Goal: Information Seeking & Learning: Learn about a topic

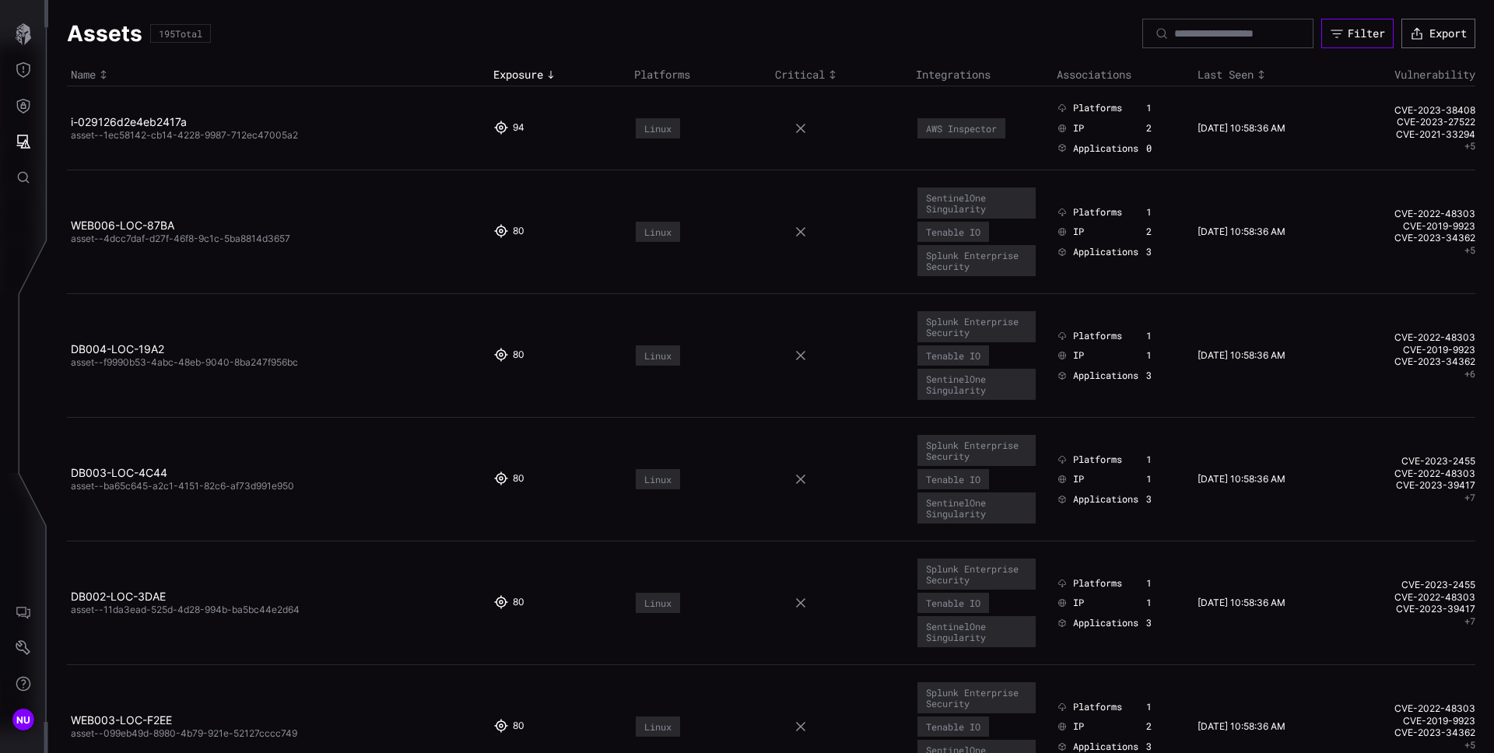
click at [1330, 28] on icon "button" at bounding box center [1337, 33] width 14 height 14
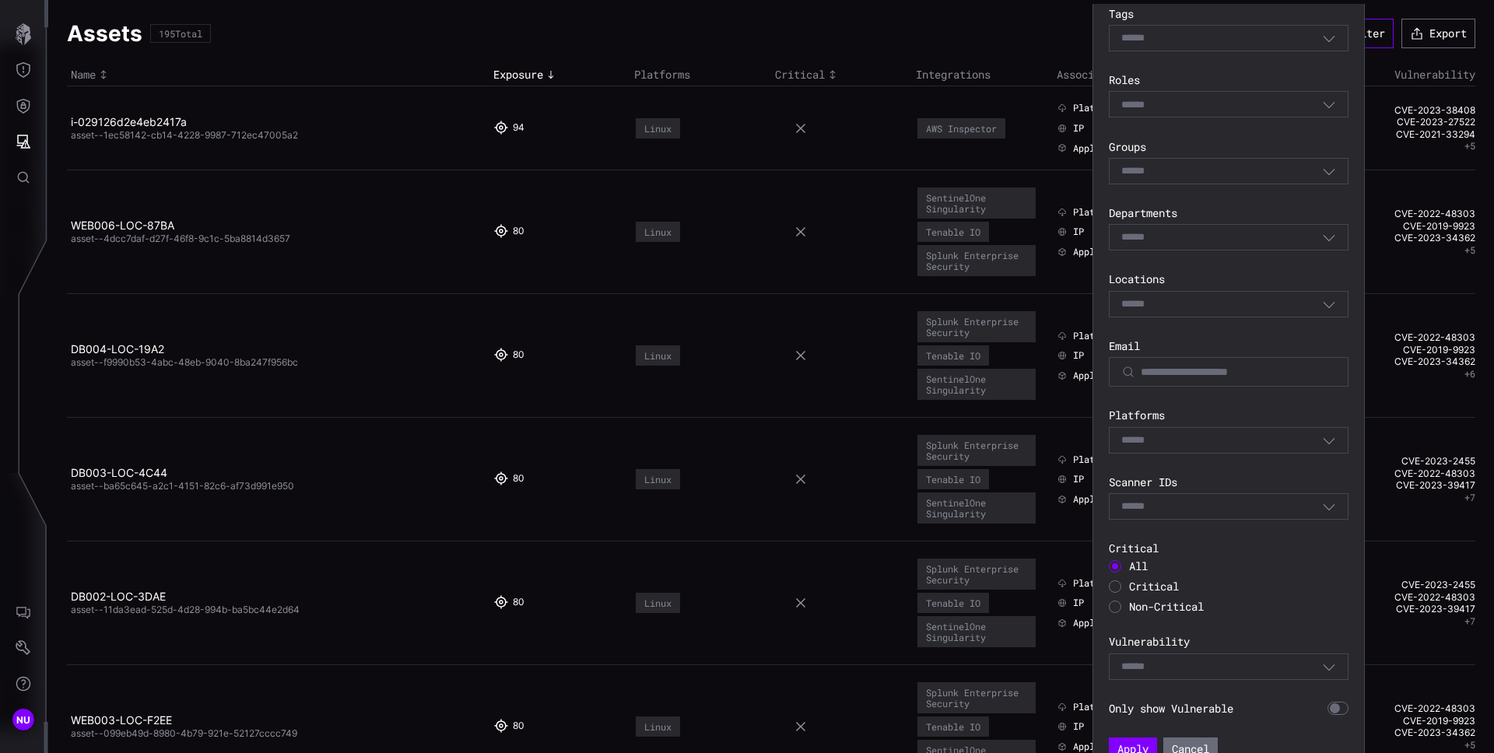
scroll to position [277, 0]
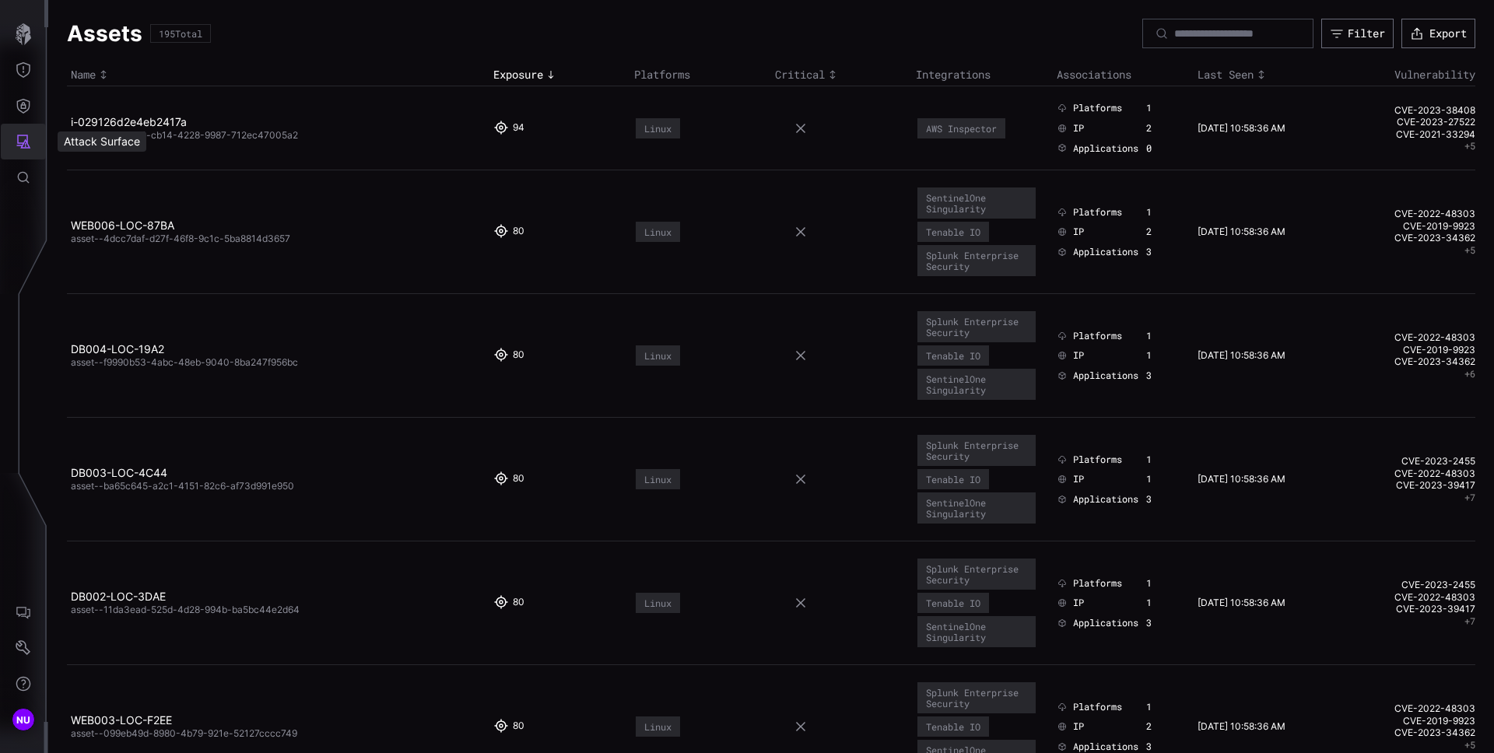
click at [19, 140] on icon "Attack Surface" at bounding box center [24, 142] width 16 height 16
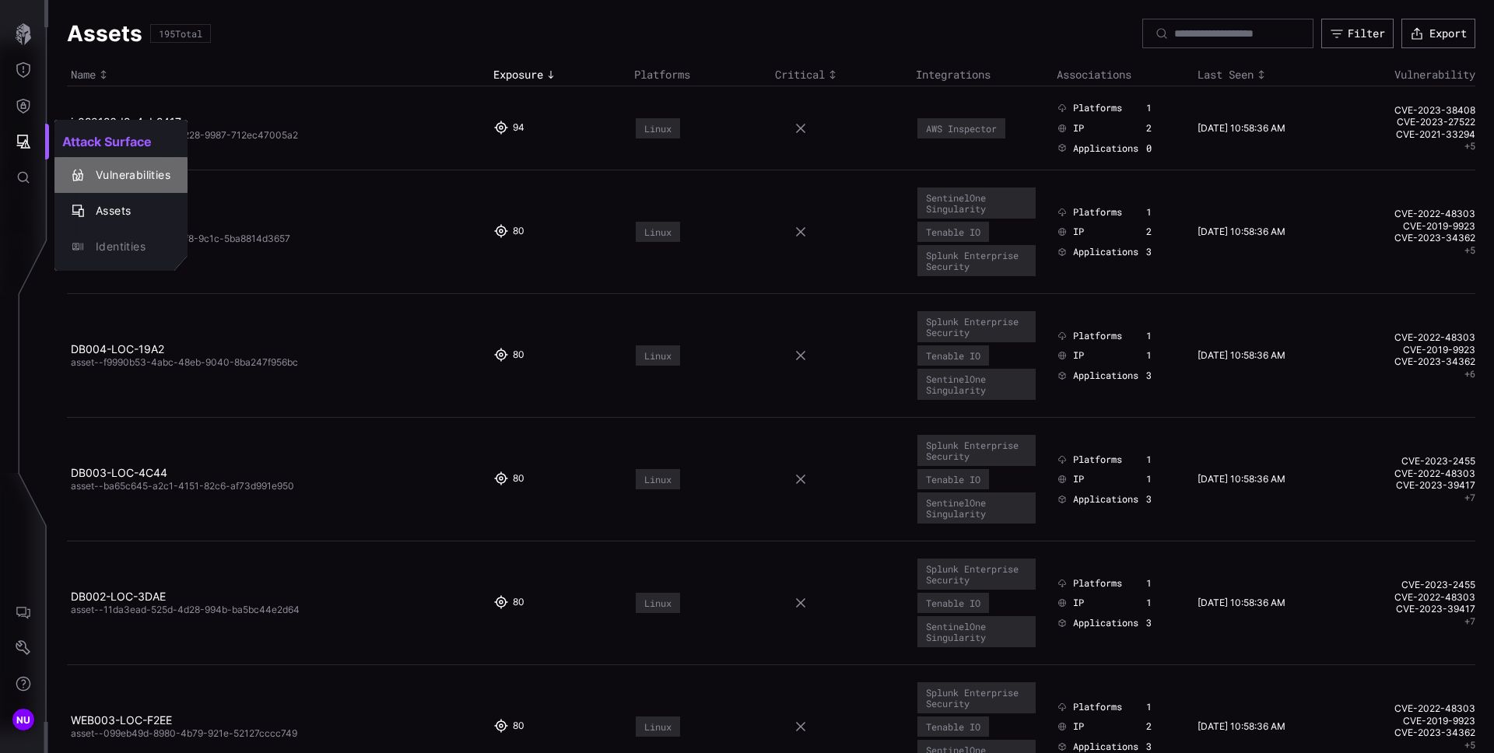
click at [118, 180] on div "Vulnerabilities" at bounding box center [129, 175] width 82 height 19
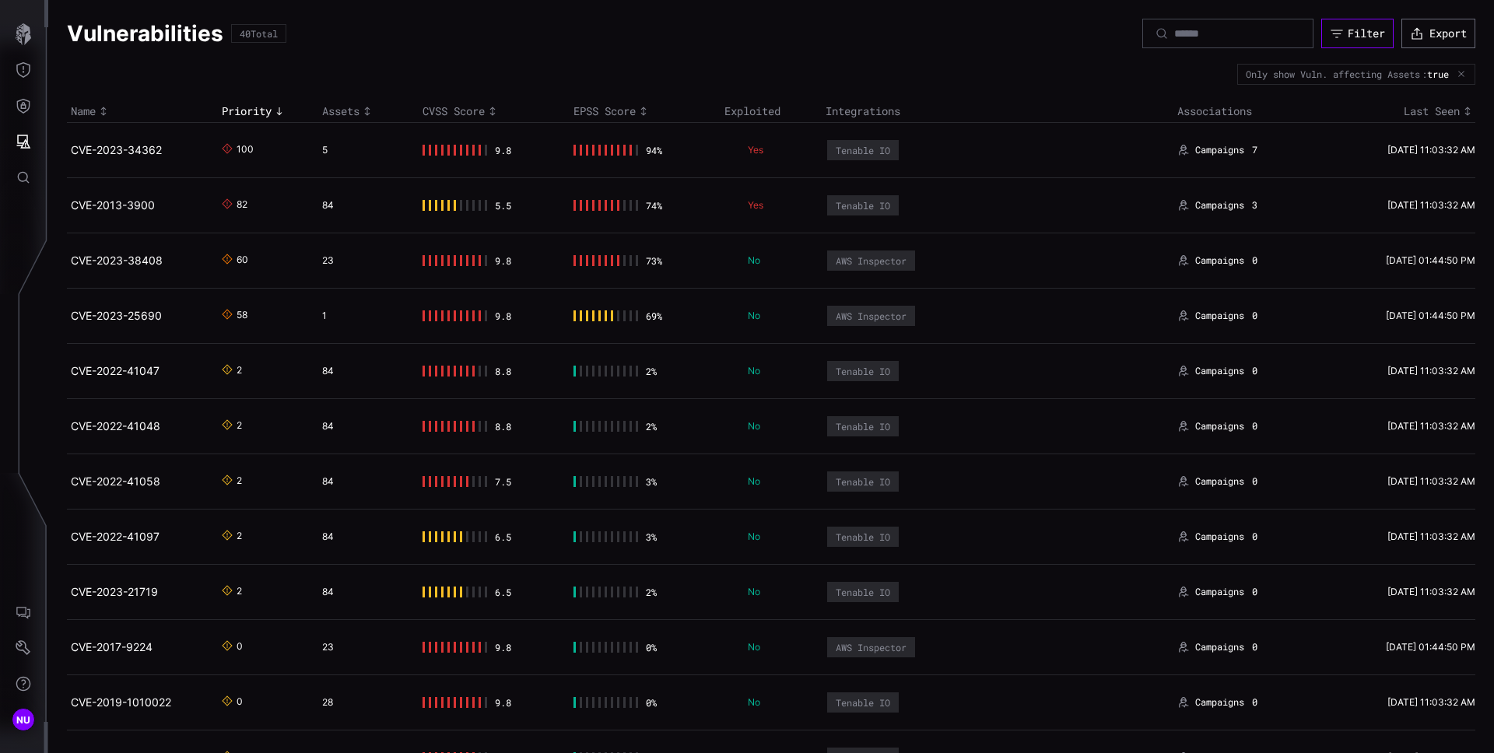
click at [1335, 42] on button "Filter" at bounding box center [1357, 34] width 72 height 30
click at [1270, 76] on div "Only show Vuln. affecting Assets" at bounding box center [1333, 73] width 174 height 9
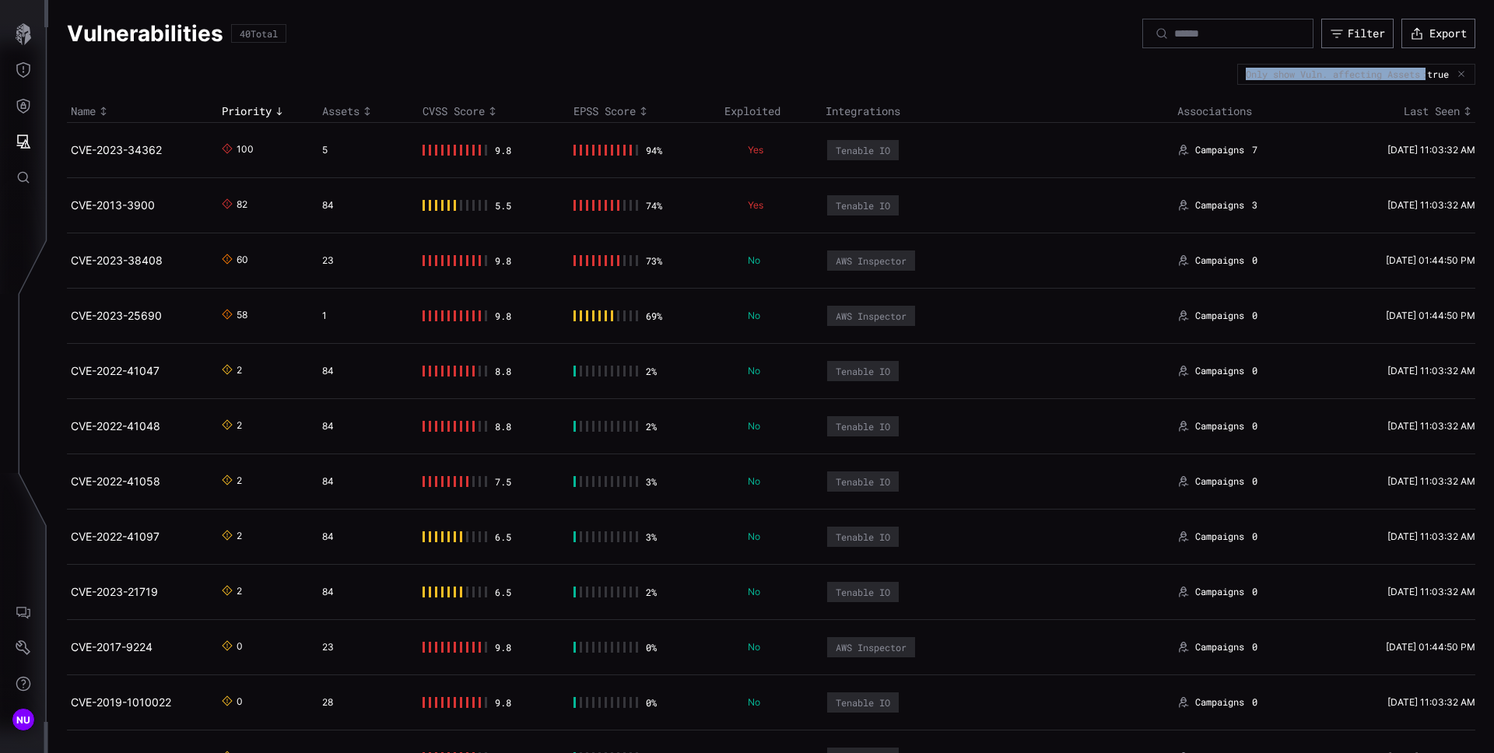
copy div "Only show Vuln. affecting Assets"
click at [1454, 79] on div at bounding box center [1460, 73] width 12 height 9
click at [1457, 73] on icon "button" at bounding box center [1461, 73] width 9 height 9
click at [488, 107] on icon "Toggle sort direction" at bounding box center [492, 111] width 12 height 12
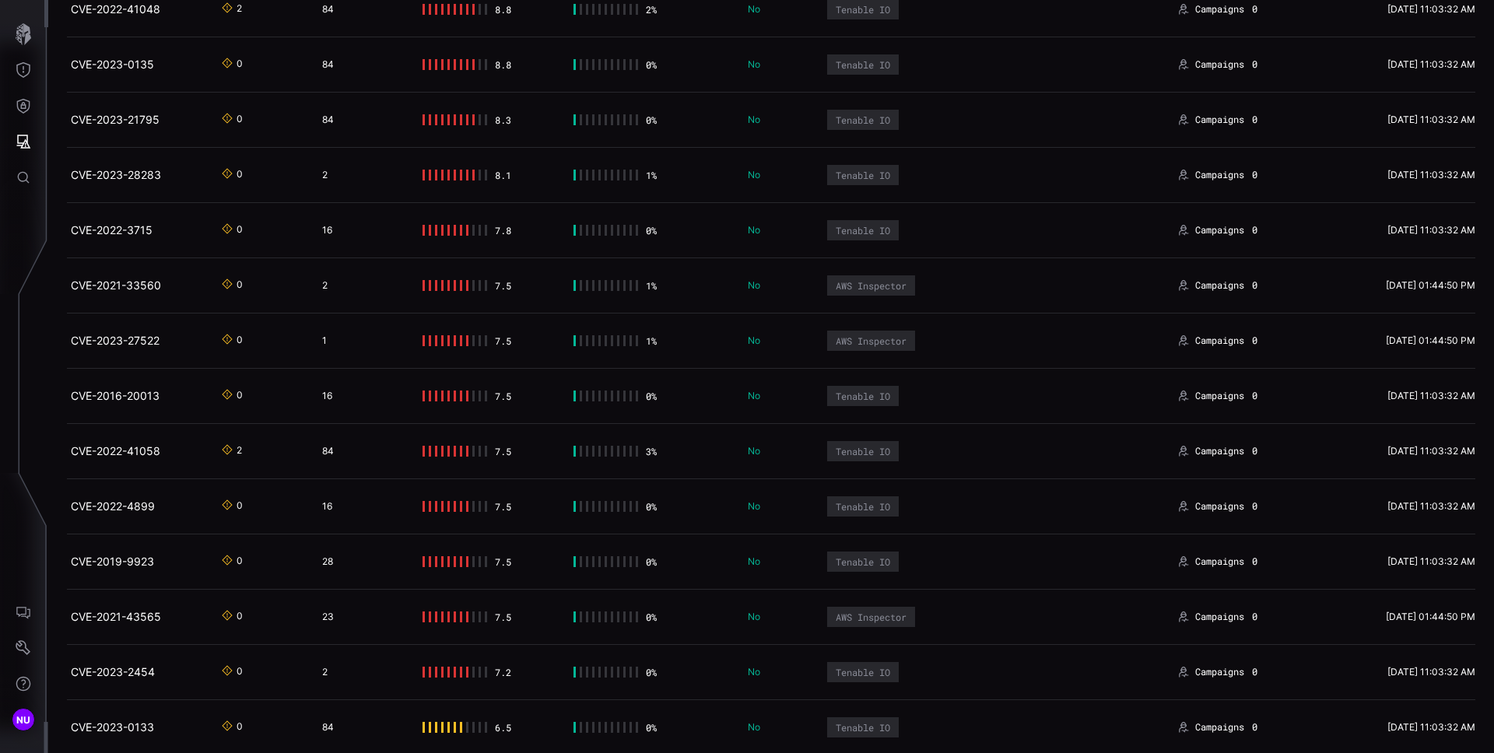
scroll to position [42, 0]
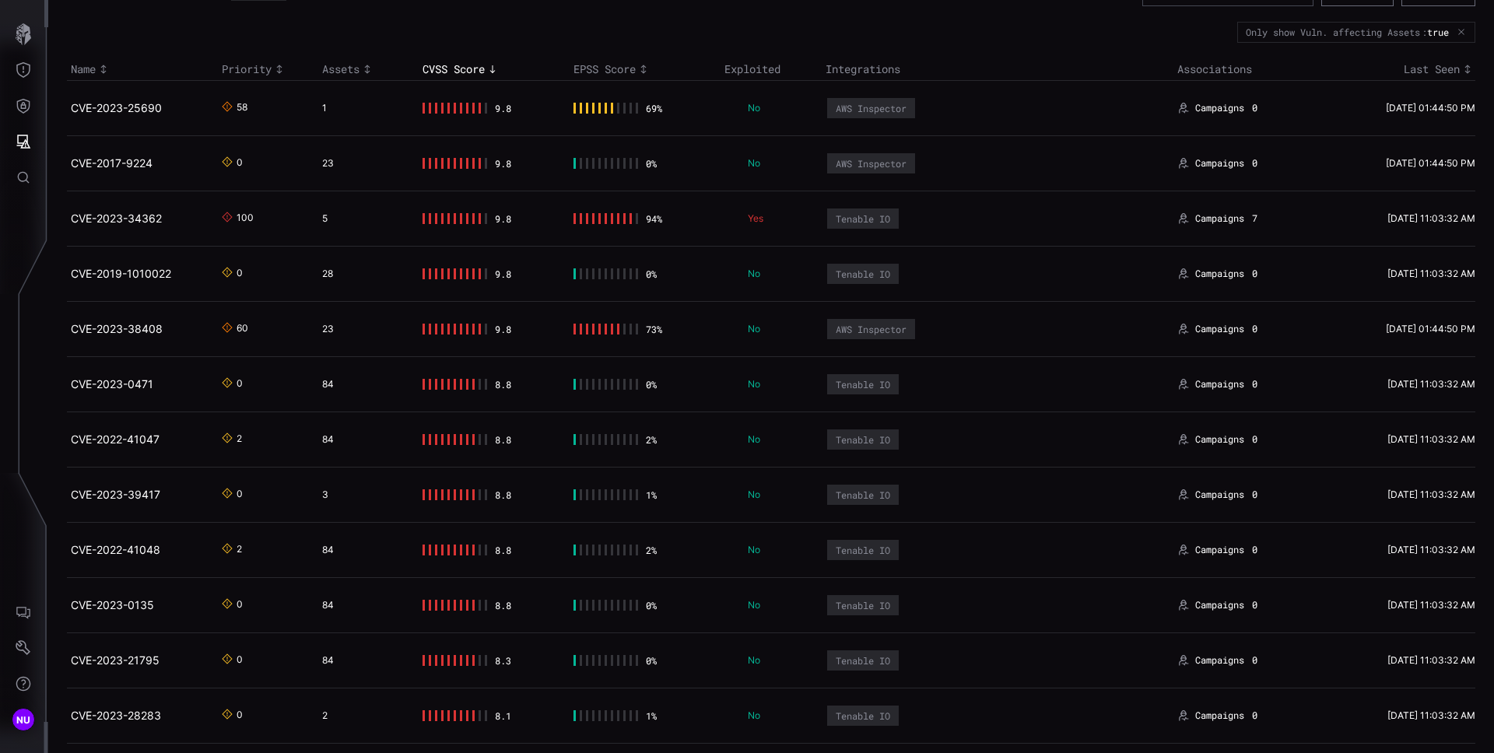
click at [644, 70] on icon "Toggle sort direction" at bounding box center [643, 69] width 12 height 12
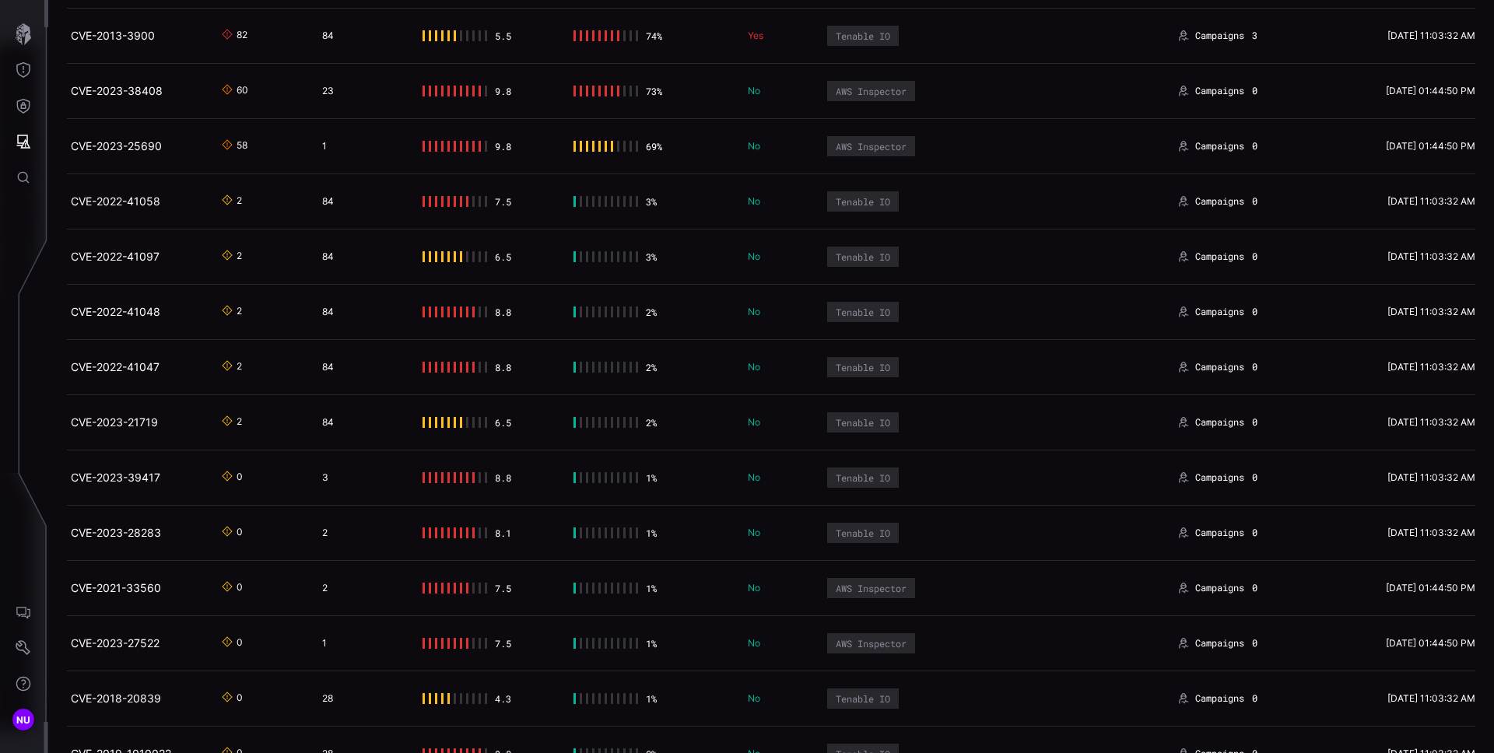
scroll to position [21, 0]
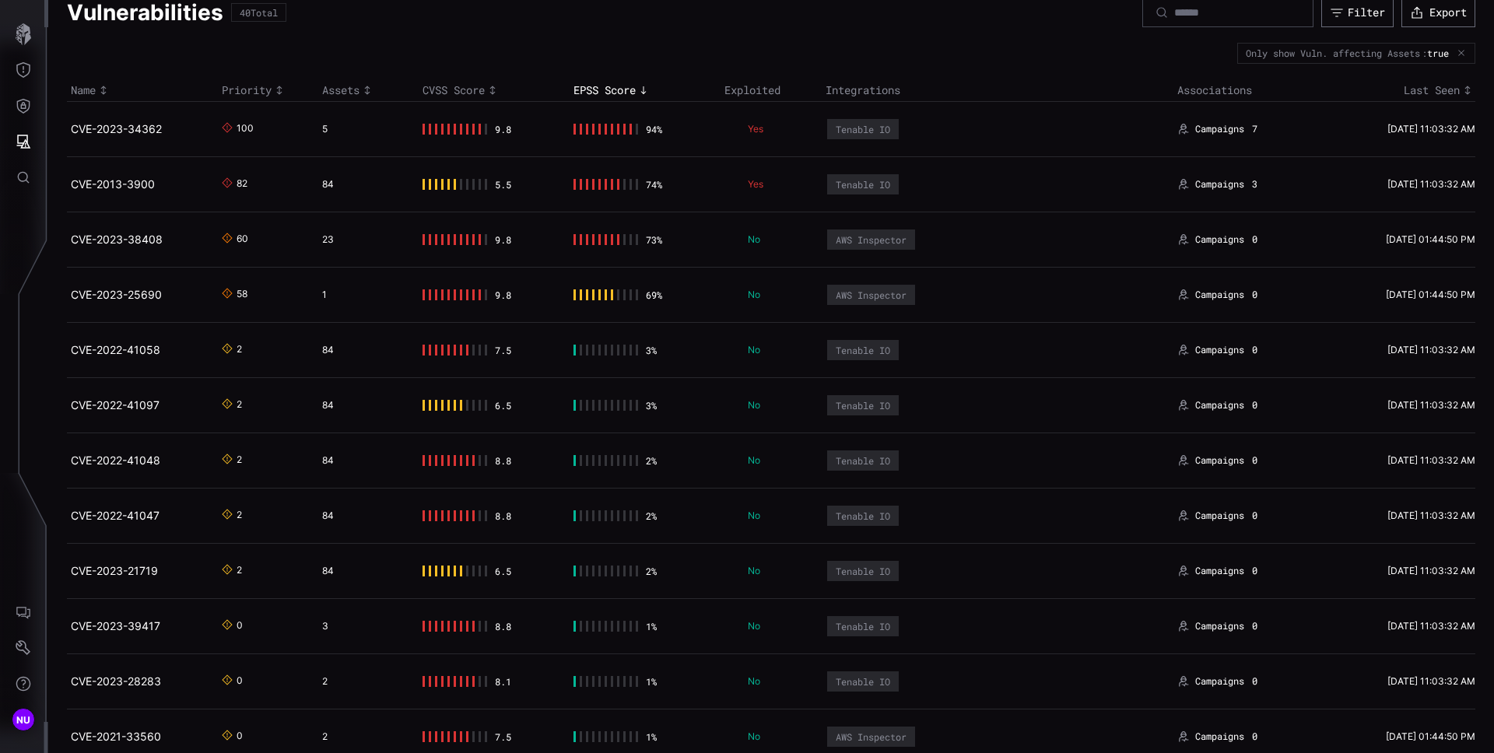
click at [459, 96] on div "CVSS Score" at bounding box center [493, 90] width 143 height 14
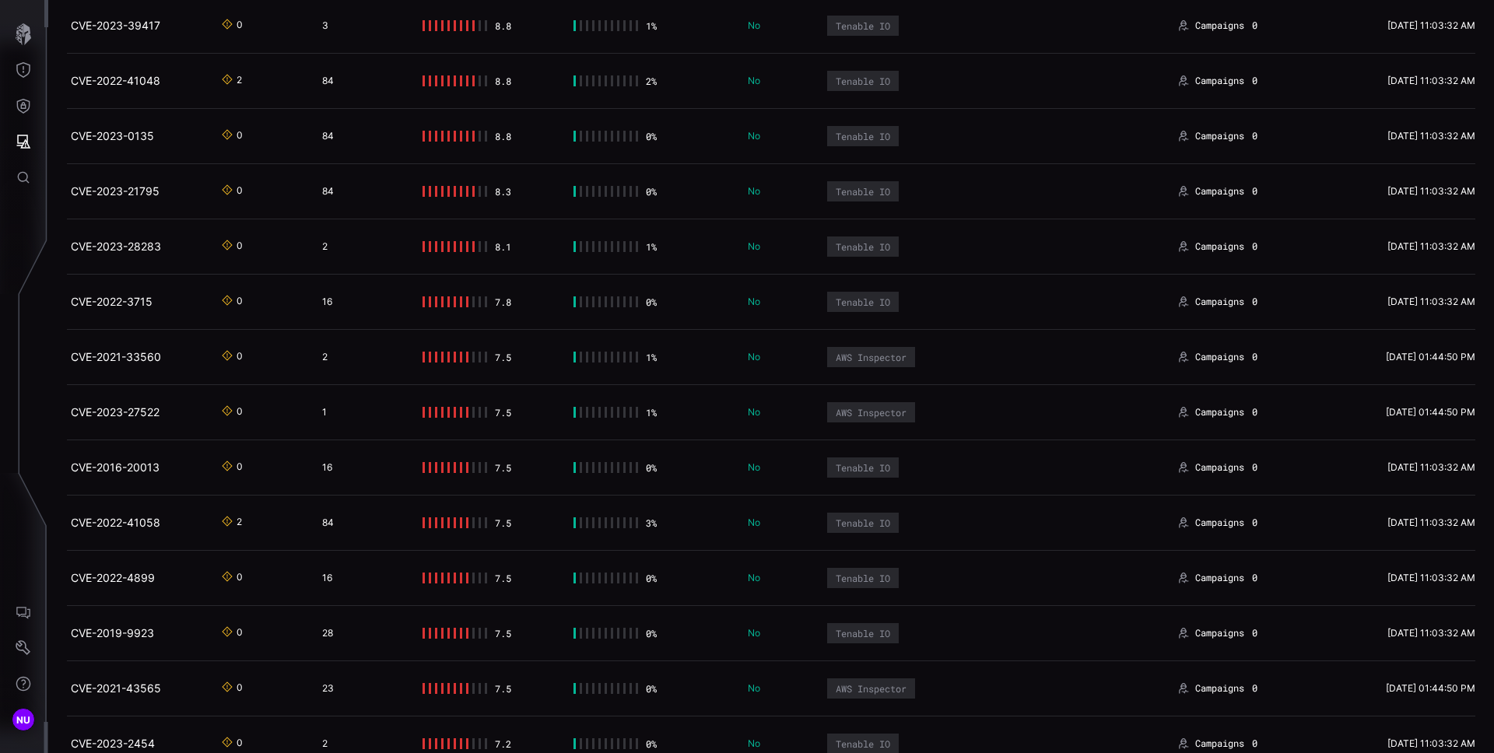
scroll to position [1629, 0]
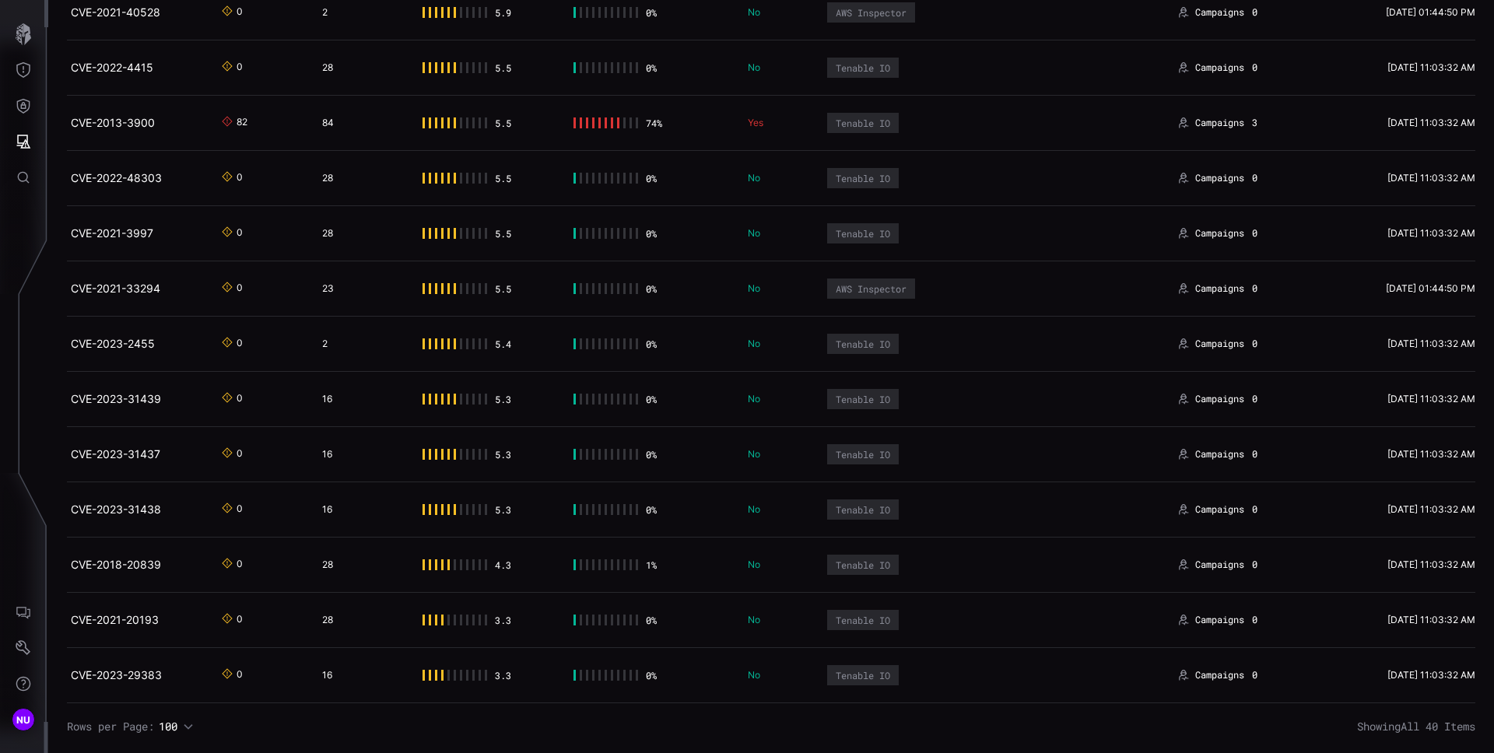
click at [194, 727] on icon "button" at bounding box center [188, 726] width 11 height 11
click at [915, 726] on div "Rows per Page: 100 Showing All 40 Items" at bounding box center [771, 727] width 1408 height 16
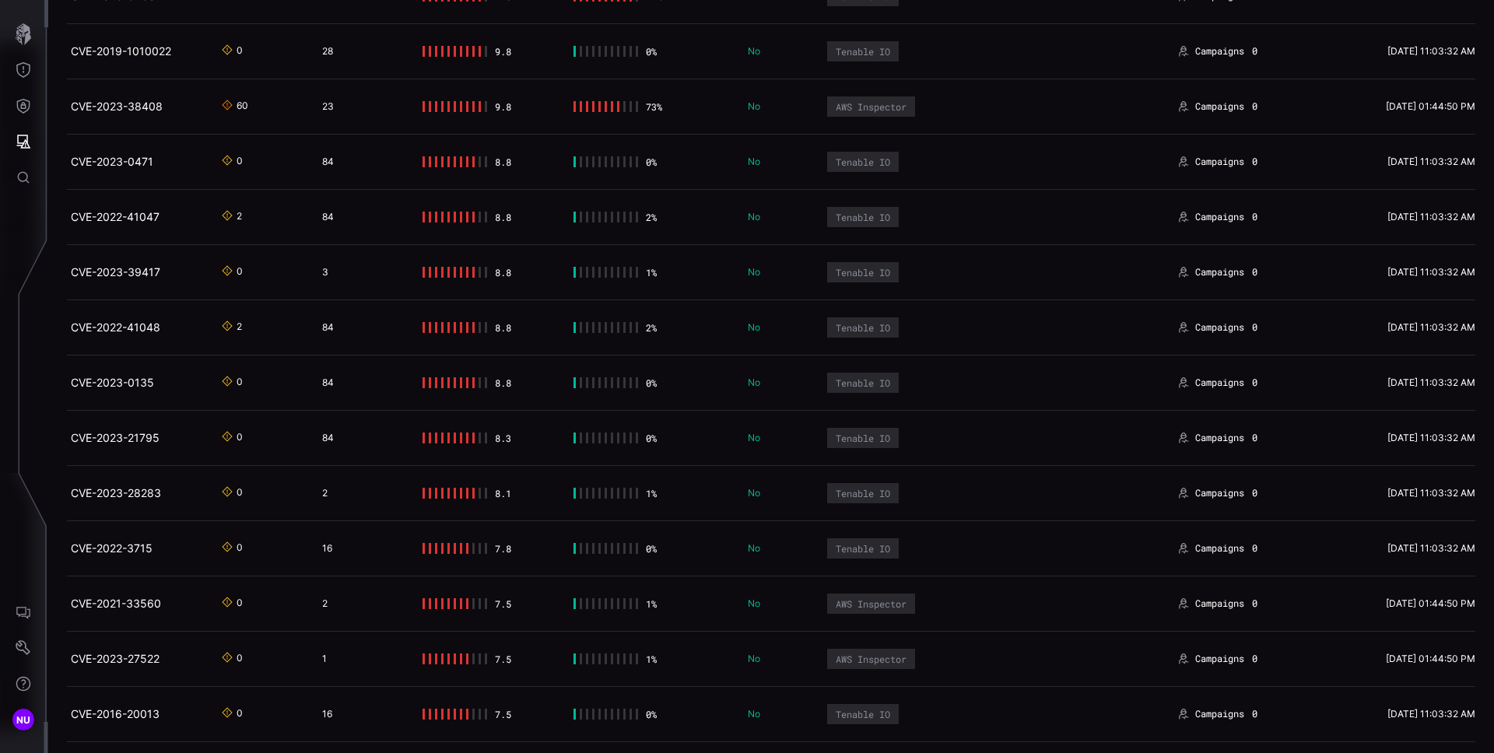
scroll to position [0, 0]
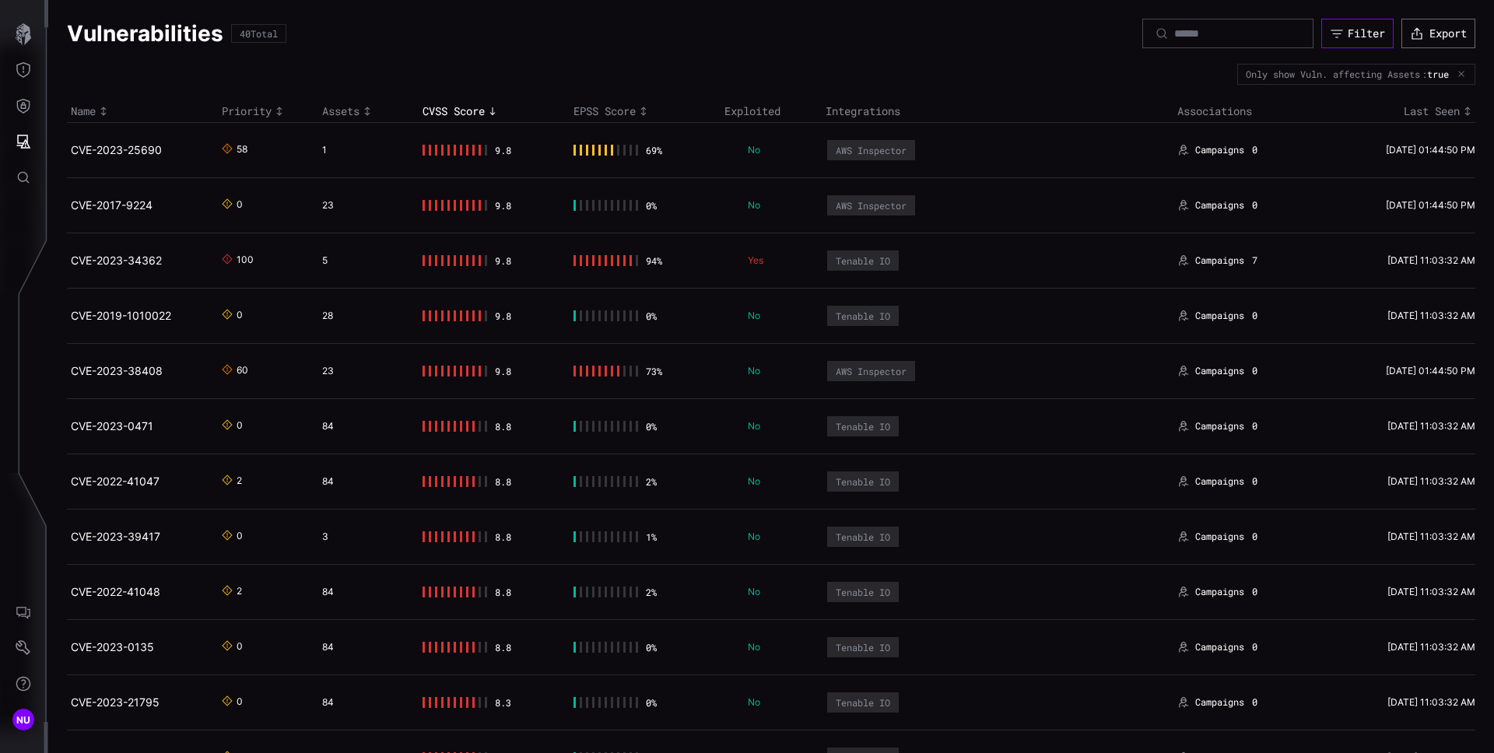
click at [1348, 34] on div "Filter" at bounding box center [1366, 33] width 37 height 14
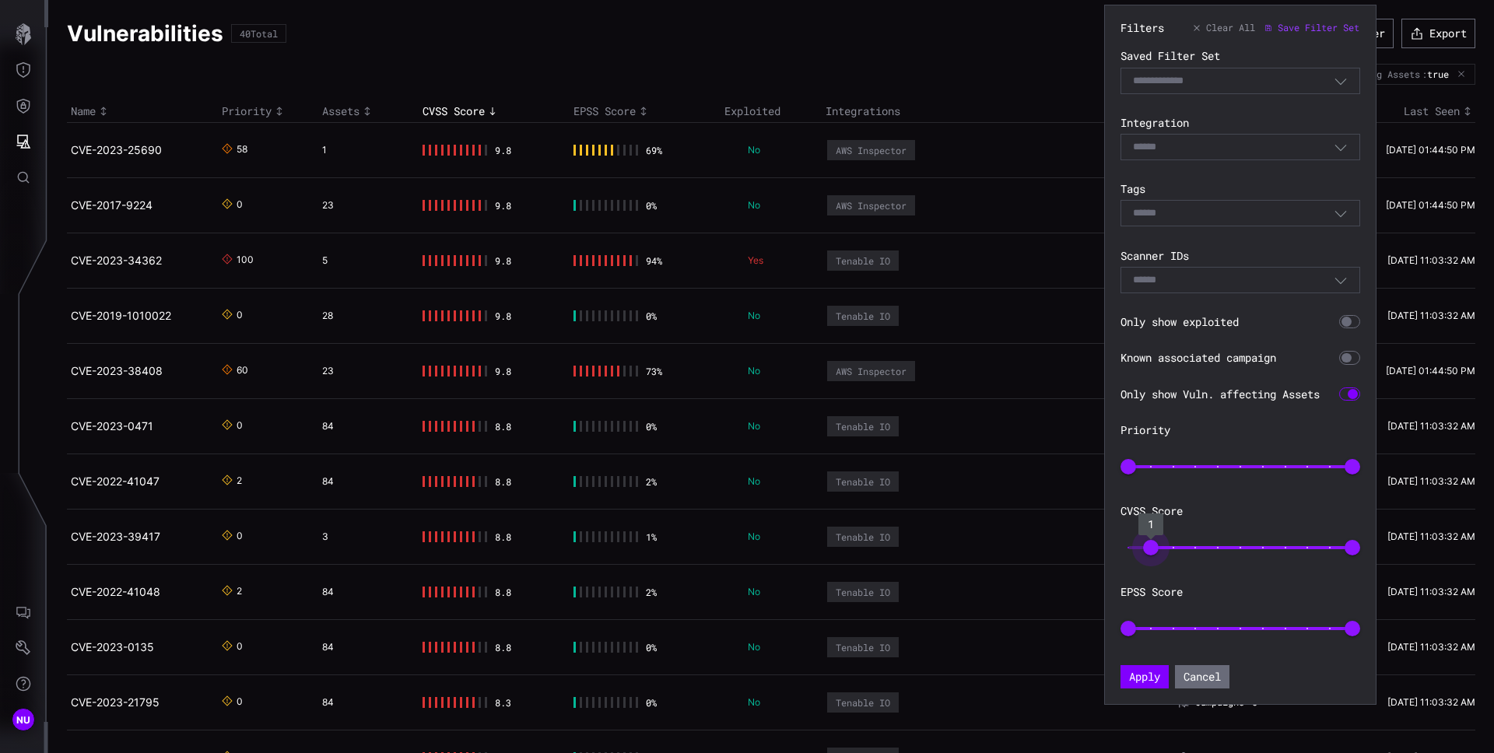
drag, startPoint x: 1130, startPoint y: 547, endPoint x: 1148, endPoint y: 547, distance: 17.9
click at [1148, 547] on span "1" at bounding box center [1151, 548] width 16 height 16
drag, startPoint x: 1153, startPoint y: 547, endPoint x: 1177, endPoint y: 550, distance: 24.3
click at [1159, 550] on span "1" at bounding box center [1151, 548] width 16 height 16
drag, startPoint x: 1174, startPoint y: 550, endPoint x: 1209, endPoint y: 552, distance: 35.0
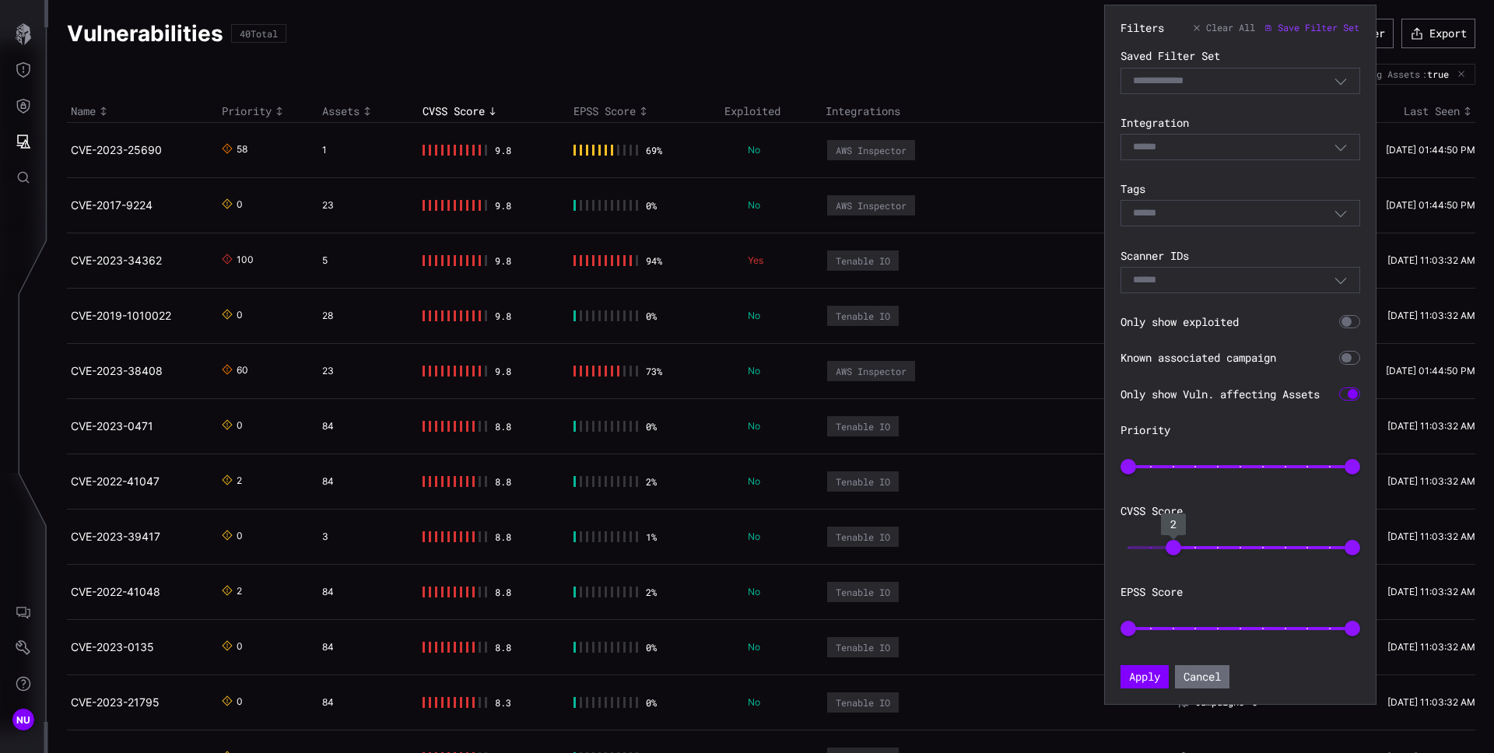
click at [1181, 551] on span "2" at bounding box center [1174, 548] width 16 height 16
drag, startPoint x: 1197, startPoint y: 549, endPoint x: 1236, endPoint y: 549, distance: 38.1
click at [1215, 549] on span "4" at bounding box center [1218, 548] width 16 height 16
click at [1225, 547] on span "4" at bounding box center [1218, 548] width 16 height 16
drag, startPoint x: 1245, startPoint y: 548, endPoint x: 1260, endPoint y: 548, distance: 15.6
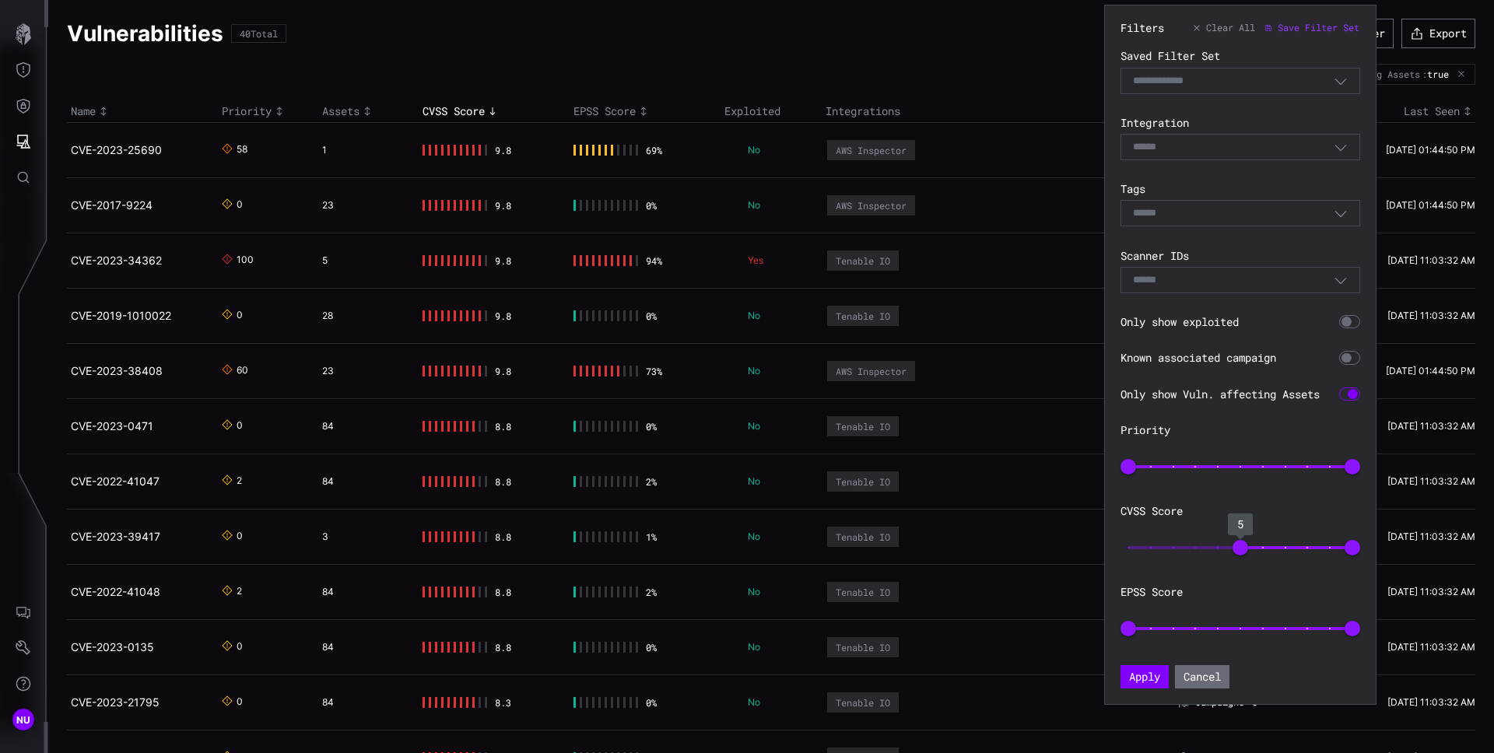
click at [1248, 548] on span "5" at bounding box center [1240, 548] width 16 height 16
click at [1271, 548] on span "6" at bounding box center [1263, 548] width 16 height 16
click at [1293, 549] on span "7" at bounding box center [1286, 548] width 16 height 16
type input "*"
drag, startPoint x: 1299, startPoint y: 549, endPoint x: 1329, endPoint y: 549, distance: 29.6
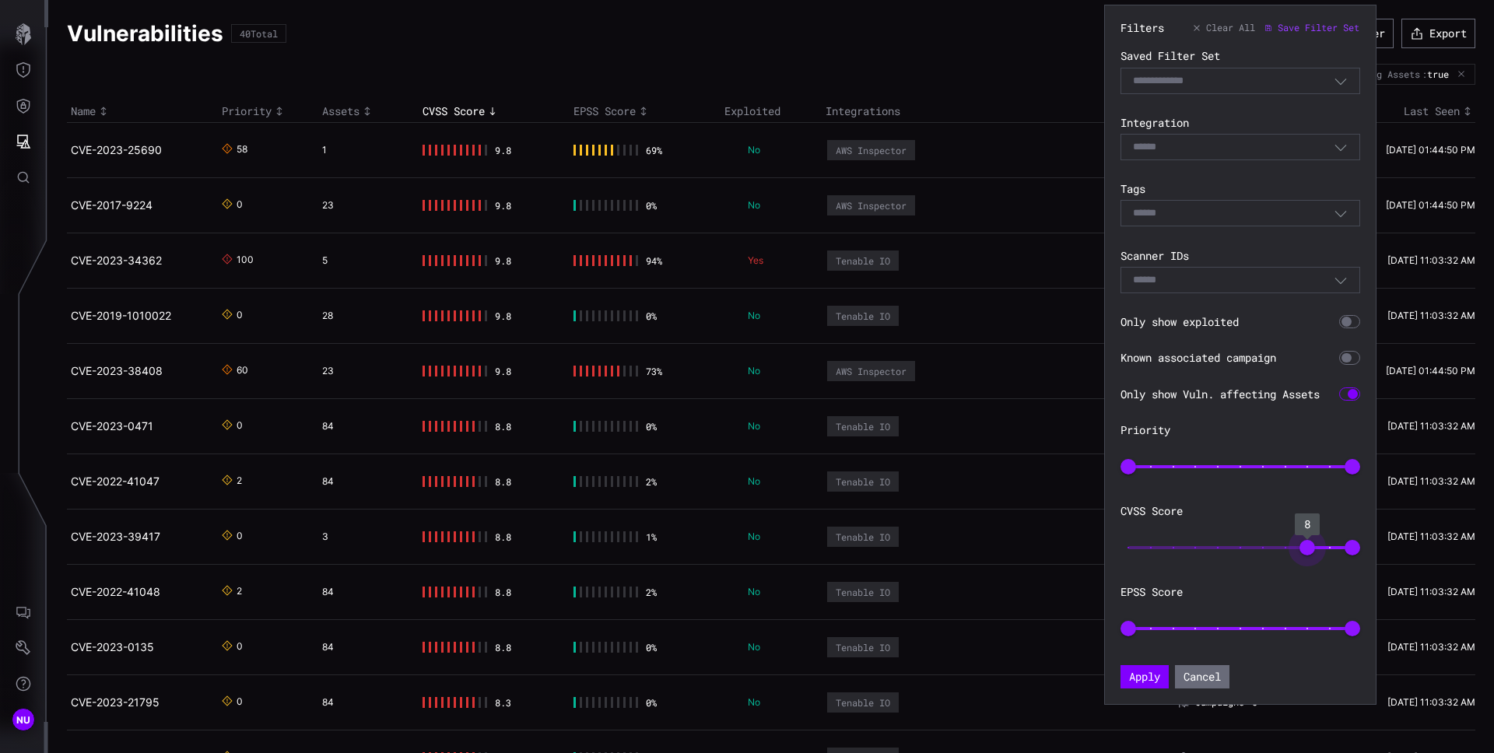
click at [1315, 549] on span "8" at bounding box center [1307, 548] width 16 height 16
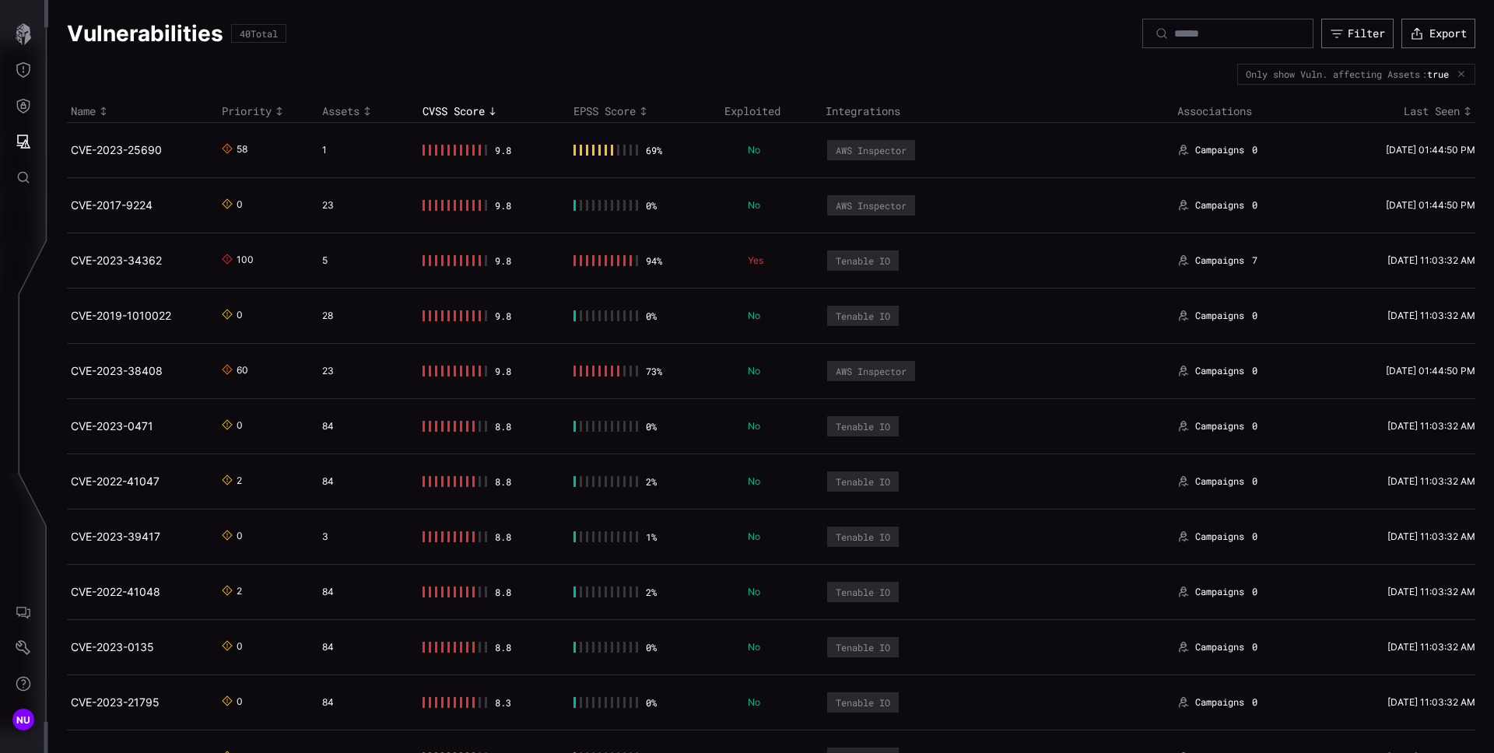
click at [497, 107] on icon "Toggle sort direction" at bounding box center [492, 111] width 12 height 12
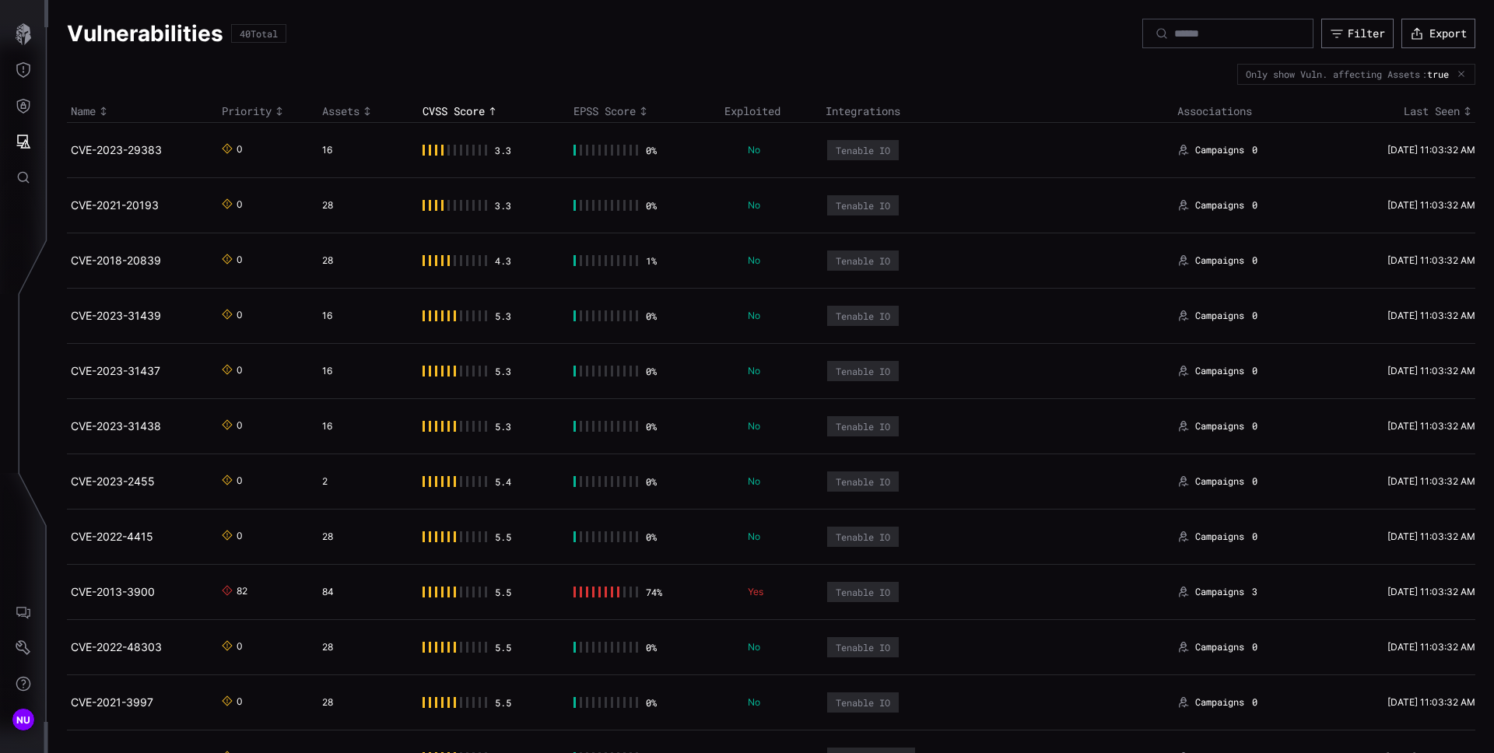
click at [493, 112] on icon "Toggle sort direction" at bounding box center [492, 111] width 12 height 12
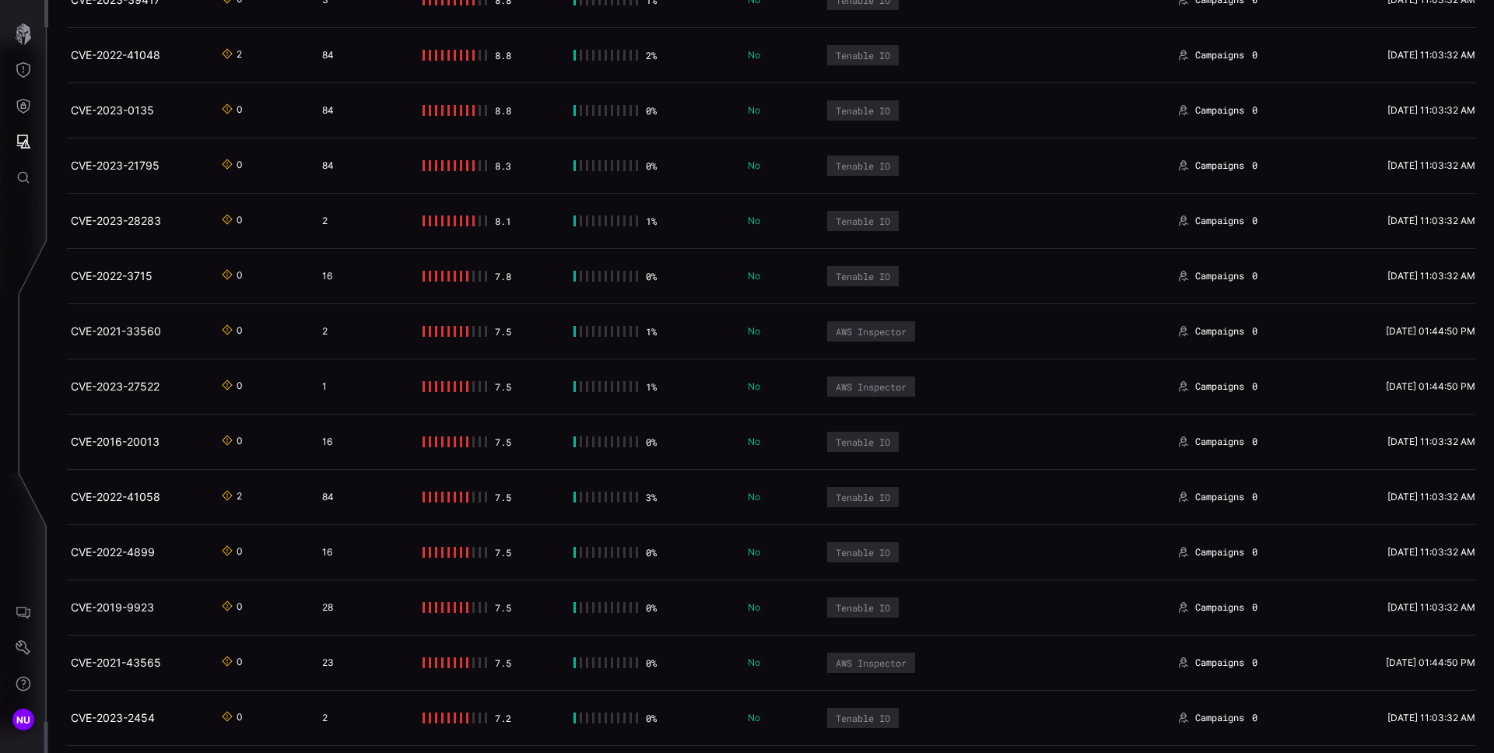
scroll to position [833, 0]
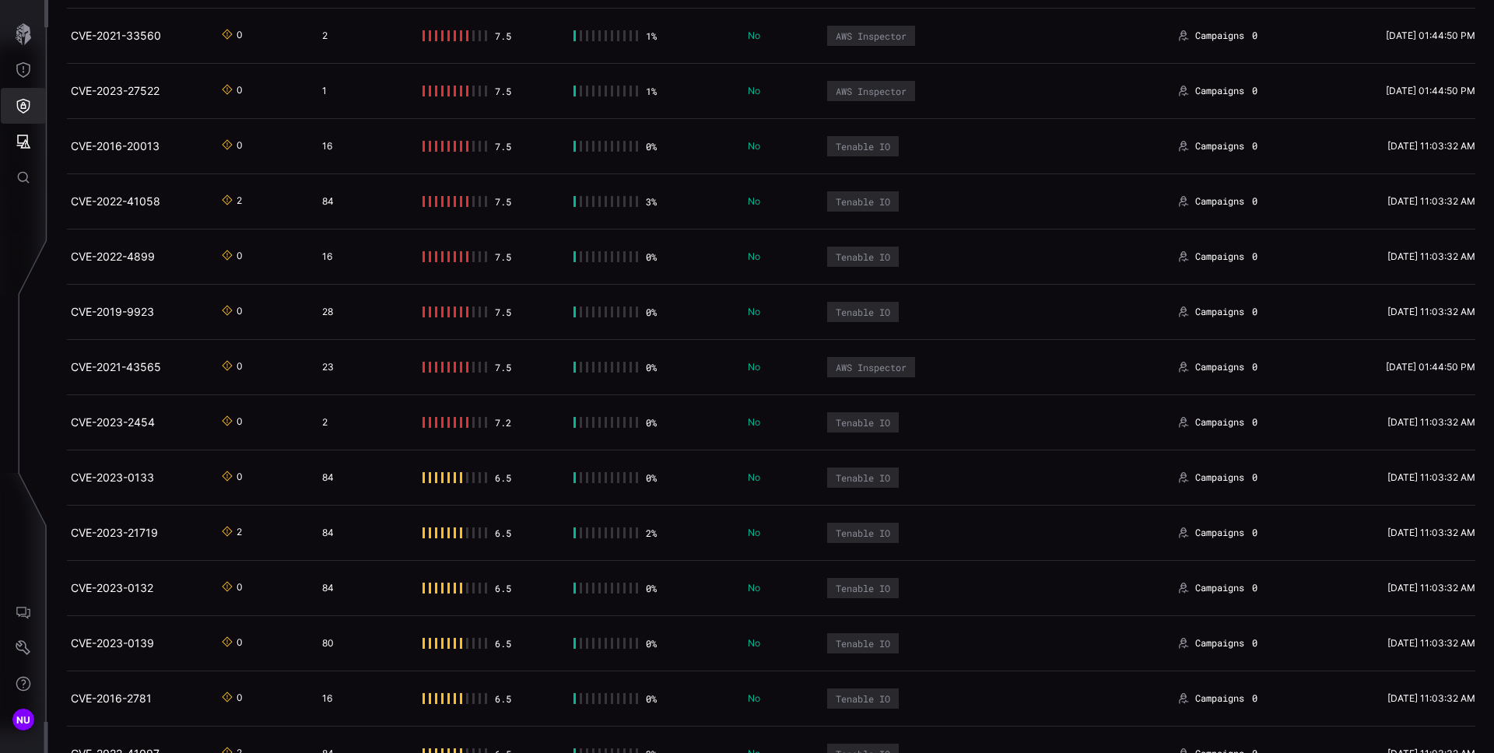
click at [38, 128] on button "Attack Surface" at bounding box center [23, 142] width 45 height 36
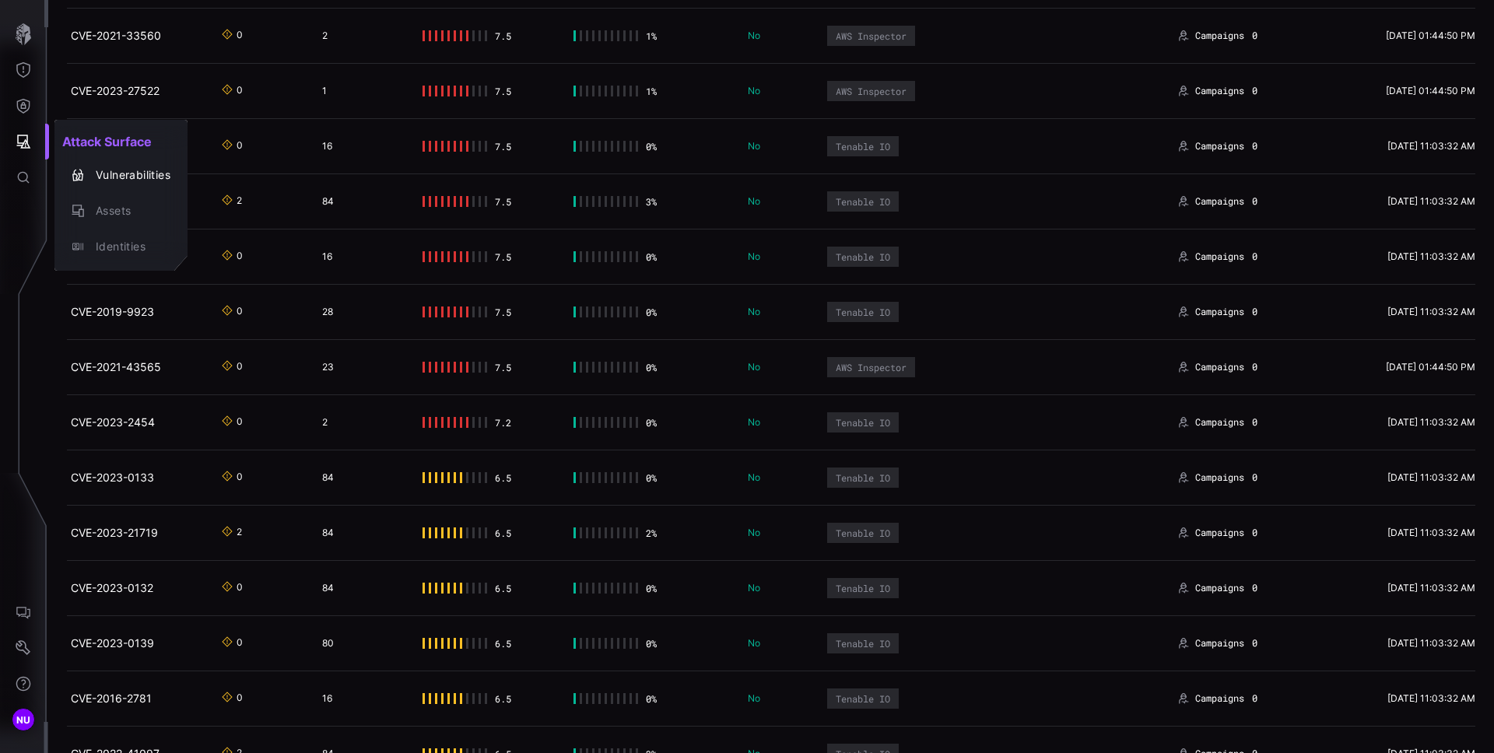
click at [16, 143] on div at bounding box center [747, 376] width 1494 height 753
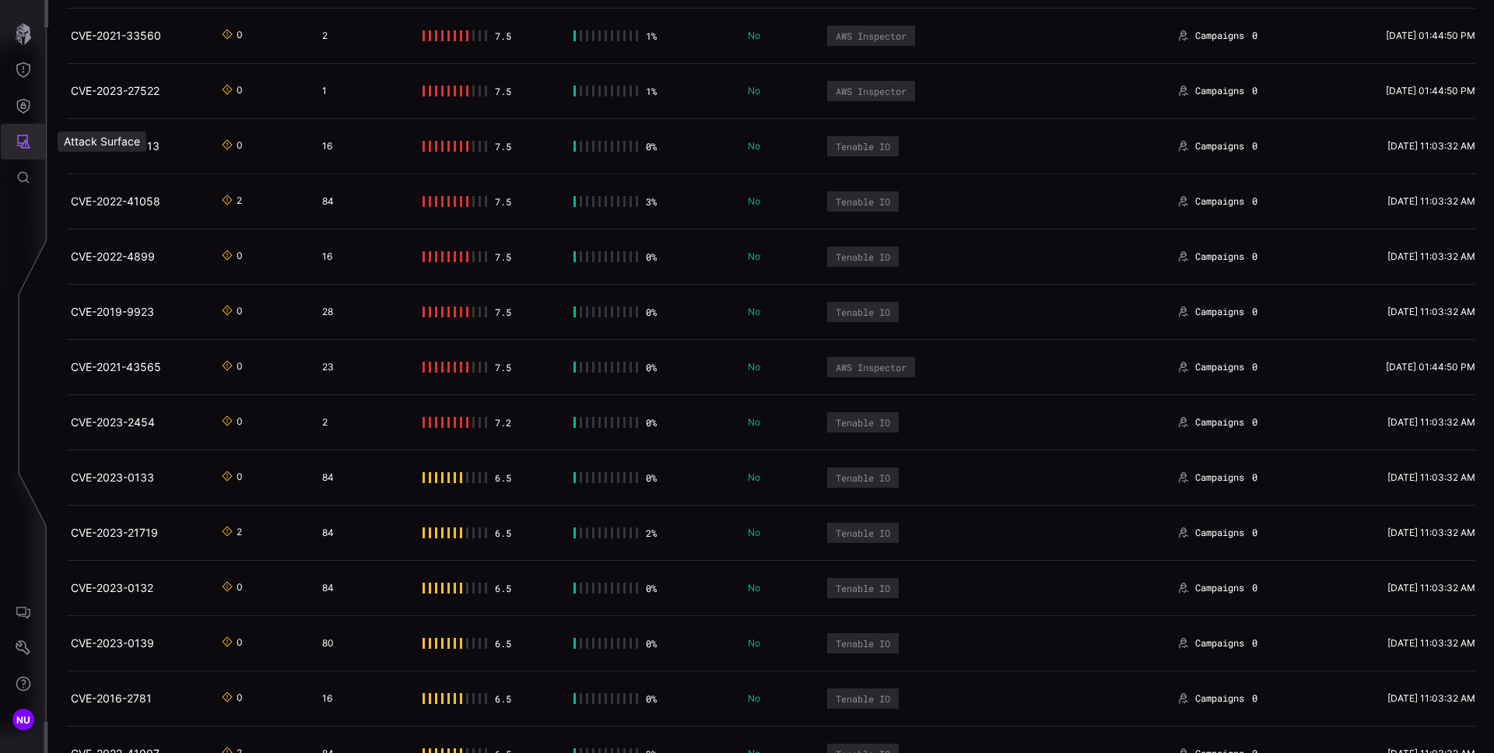
click at [16, 143] on icon "Attack Surface" at bounding box center [24, 142] width 16 height 16
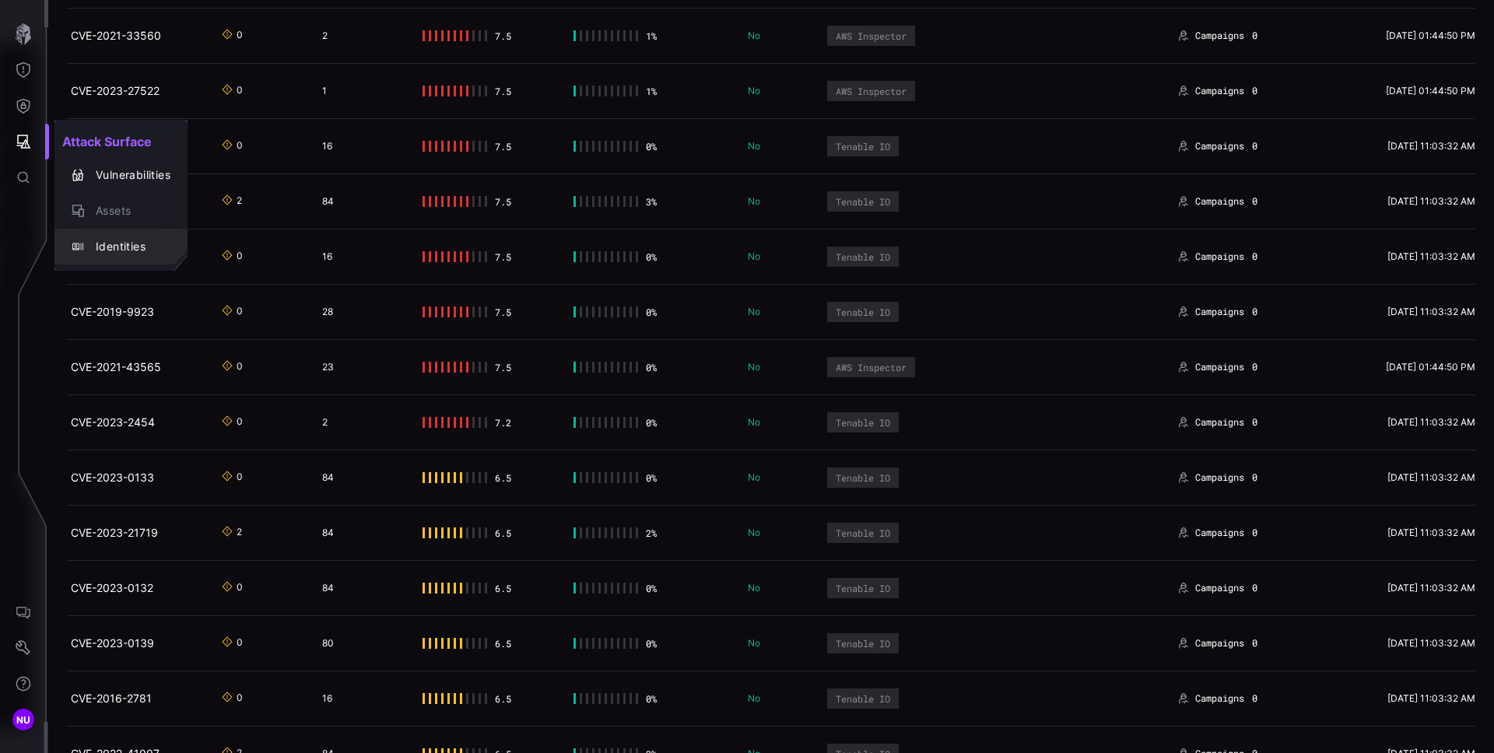
click at [135, 219] on div "Assets" at bounding box center [129, 211] width 82 height 19
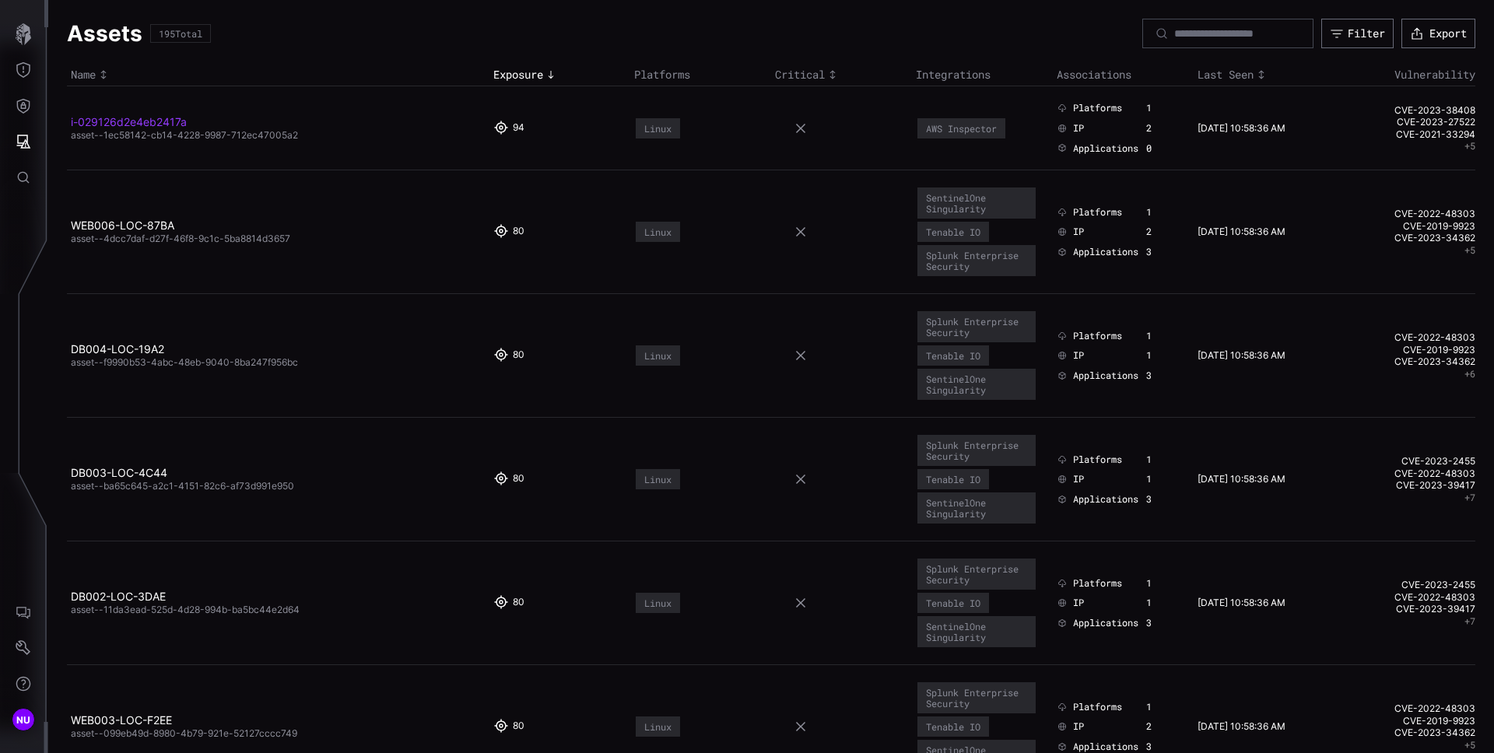
click at [171, 125] on link "i-029126d2e4eb2417a" at bounding box center [129, 121] width 116 height 13
click at [148, 119] on link "i-029126d2e4eb2417a" at bounding box center [129, 121] width 116 height 13
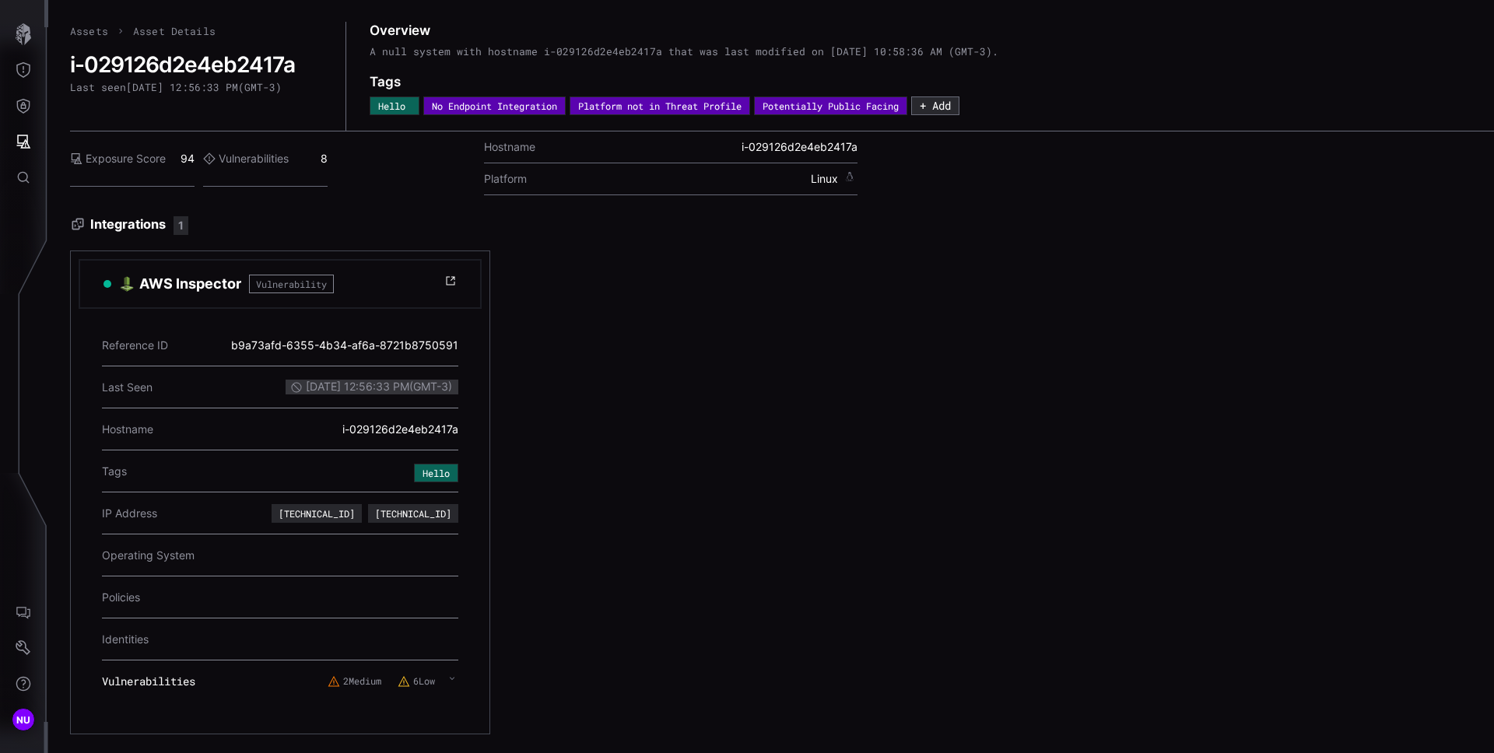
click at [284, 167] on div "Vulnerabilities 8" at bounding box center [265, 158] width 124 height 55
click at [322, 158] on div "Vulnerabilities 8" at bounding box center [265, 158] width 124 height 55
click at [264, 152] on label "Vulnerabilities" at bounding box center [246, 159] width 86 height 14
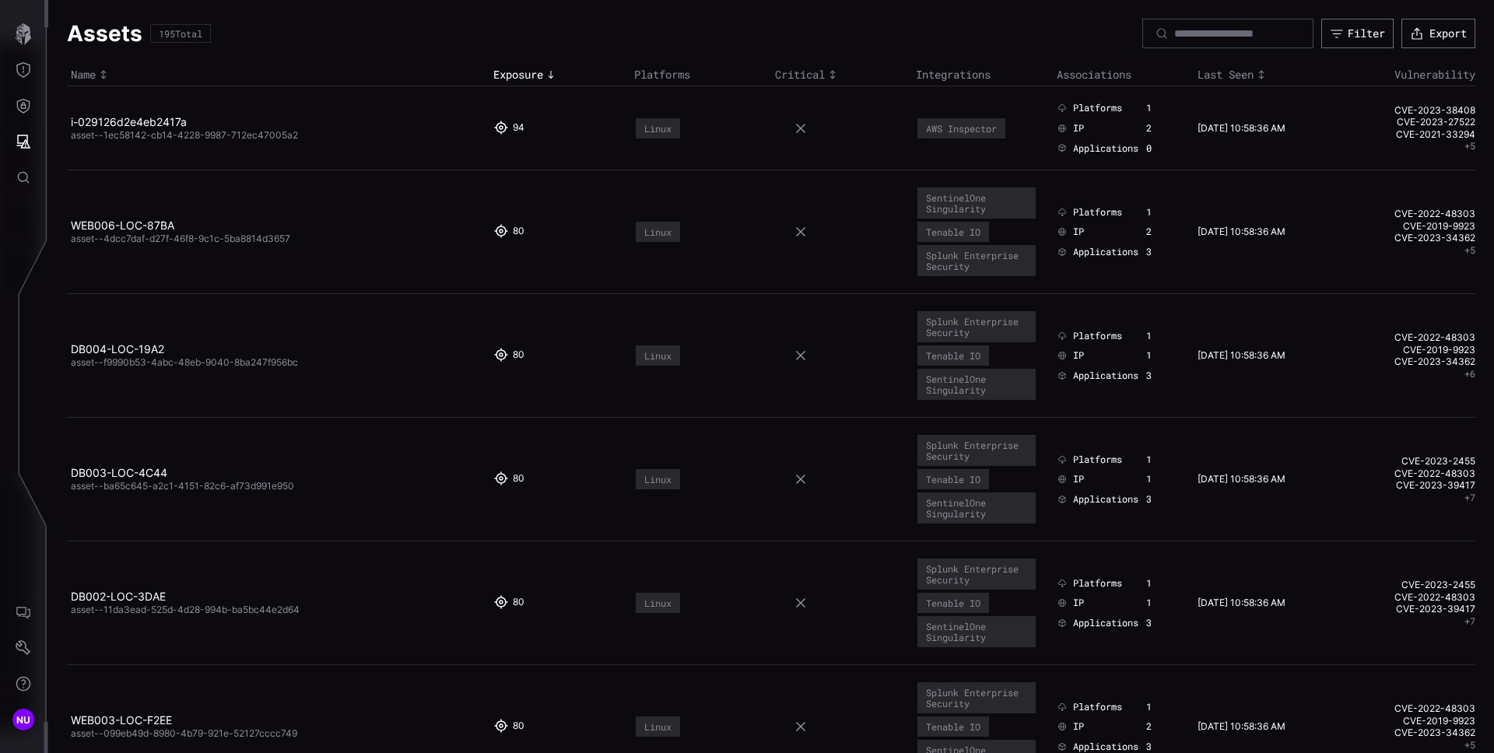
click at [1464, 149] on button "+ 5" at bounding box center [1469, 146] width 11 height 12
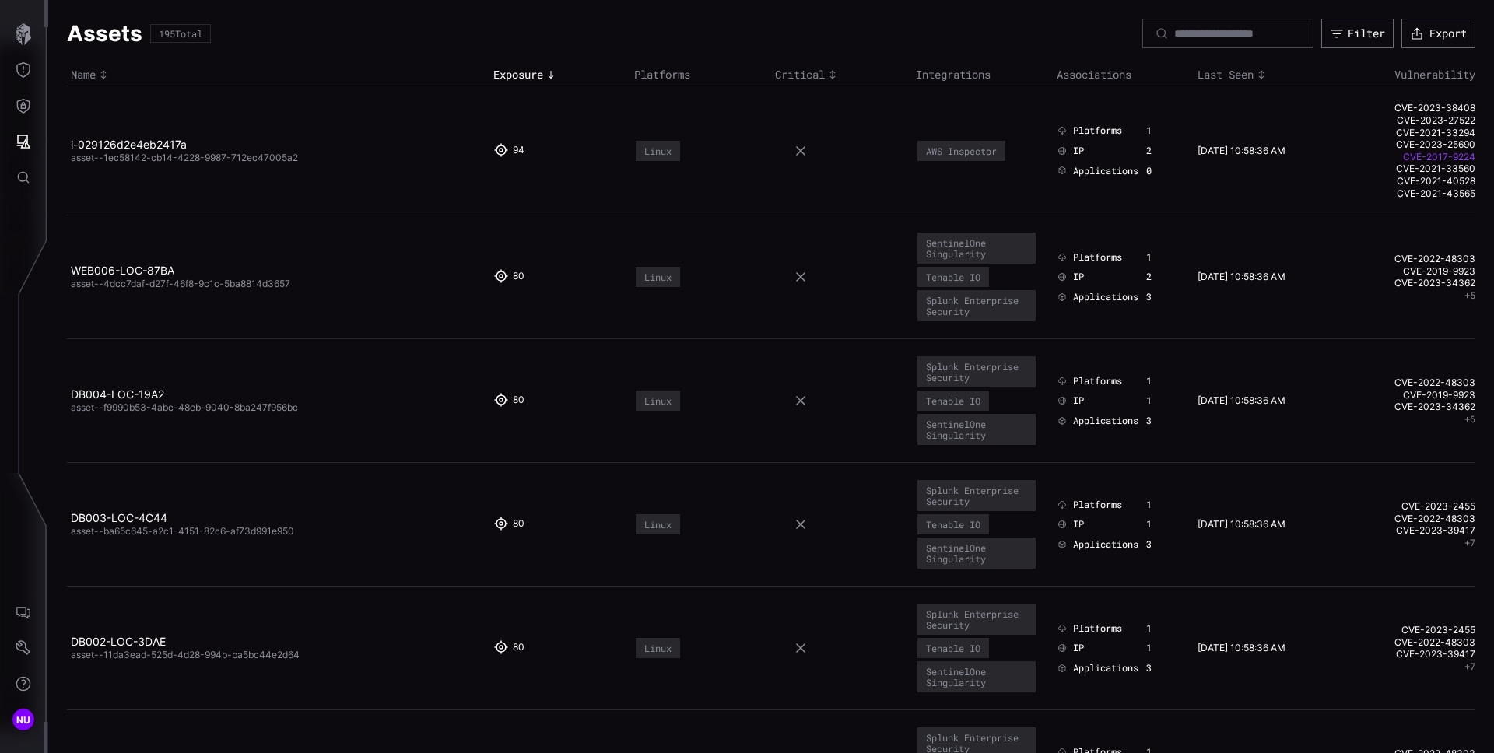
click at [1441, 157] on link "CVE-2017-9224" at bounding box center [1406, 157] width 137 height 12
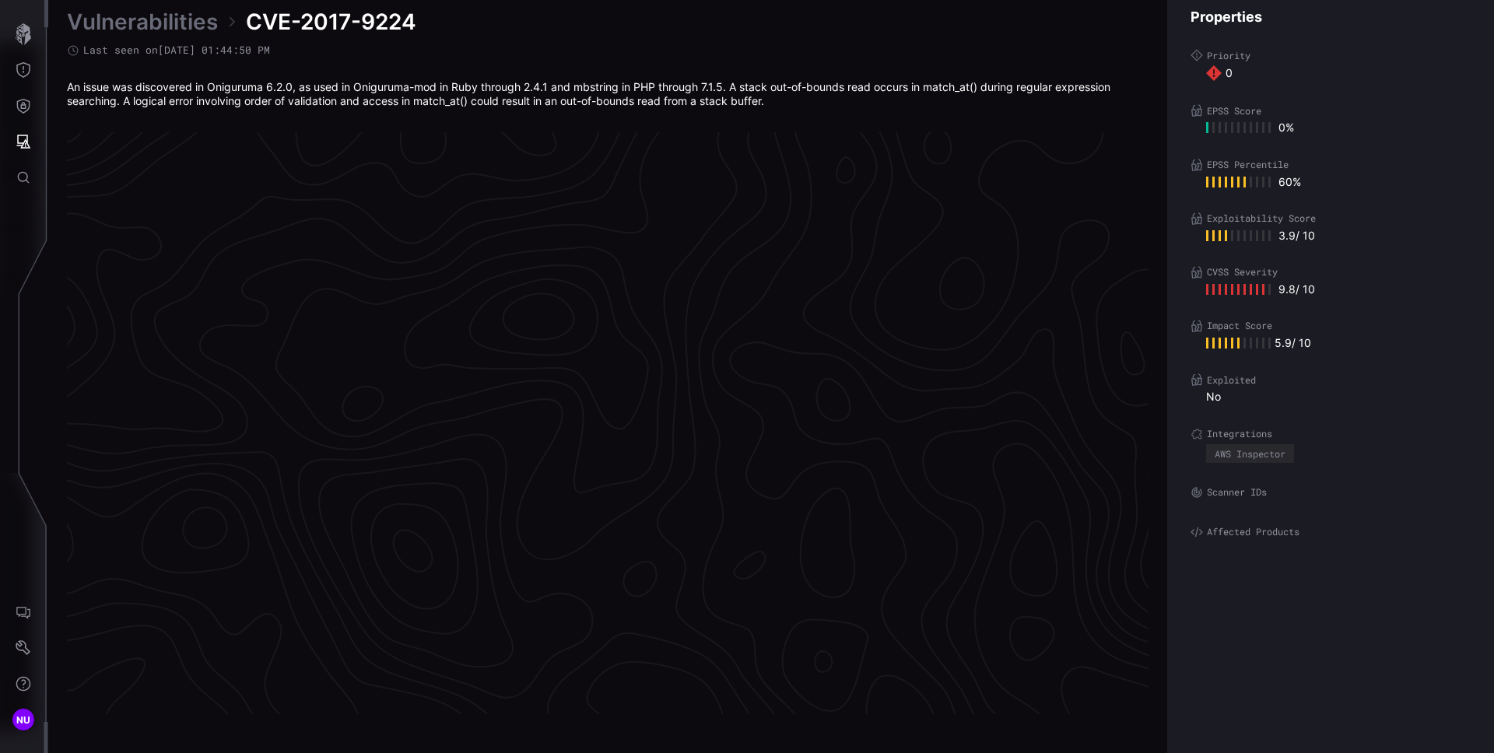
scroll to position [3216, 633]
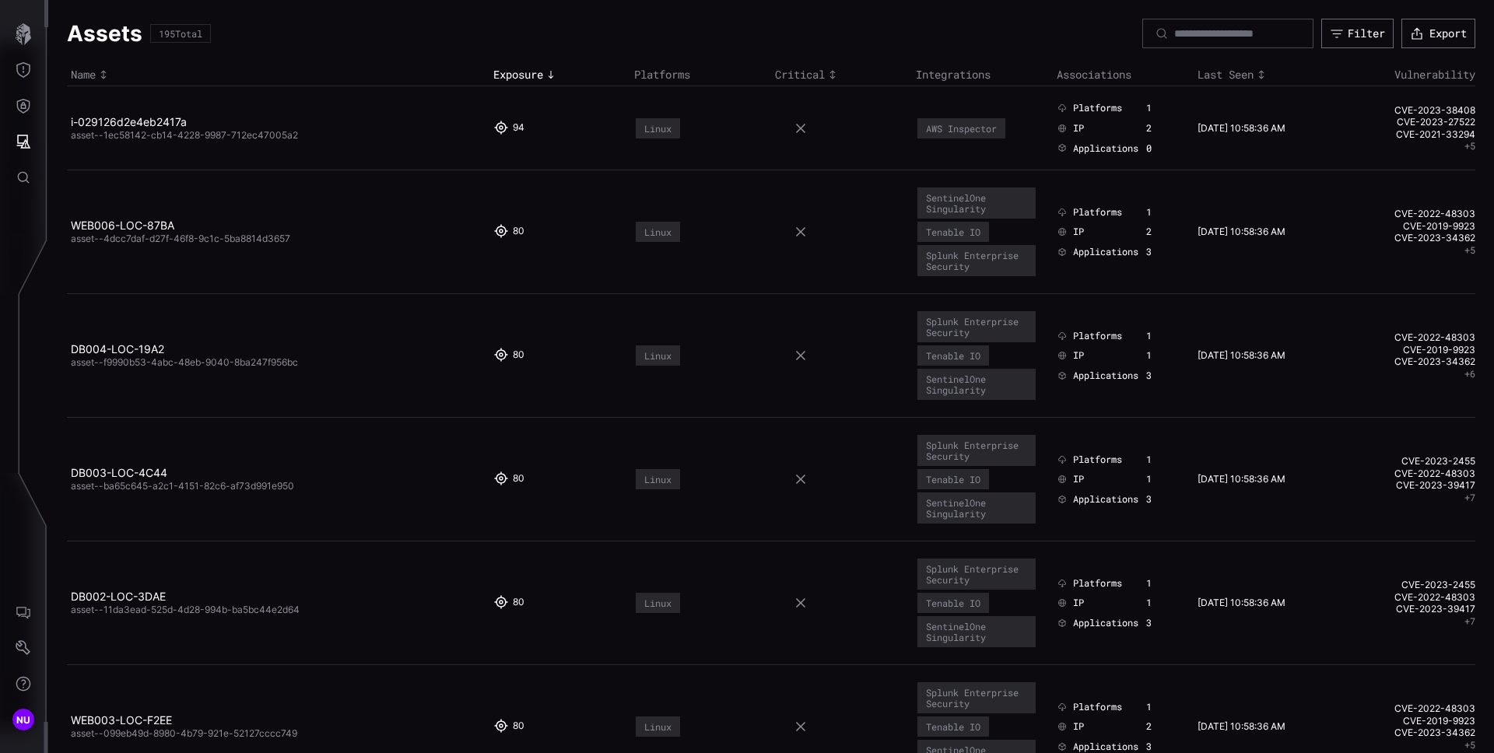
click at [1464, 244] on button "+ 5" at bounding box center [1469, 250] width 11 height 12
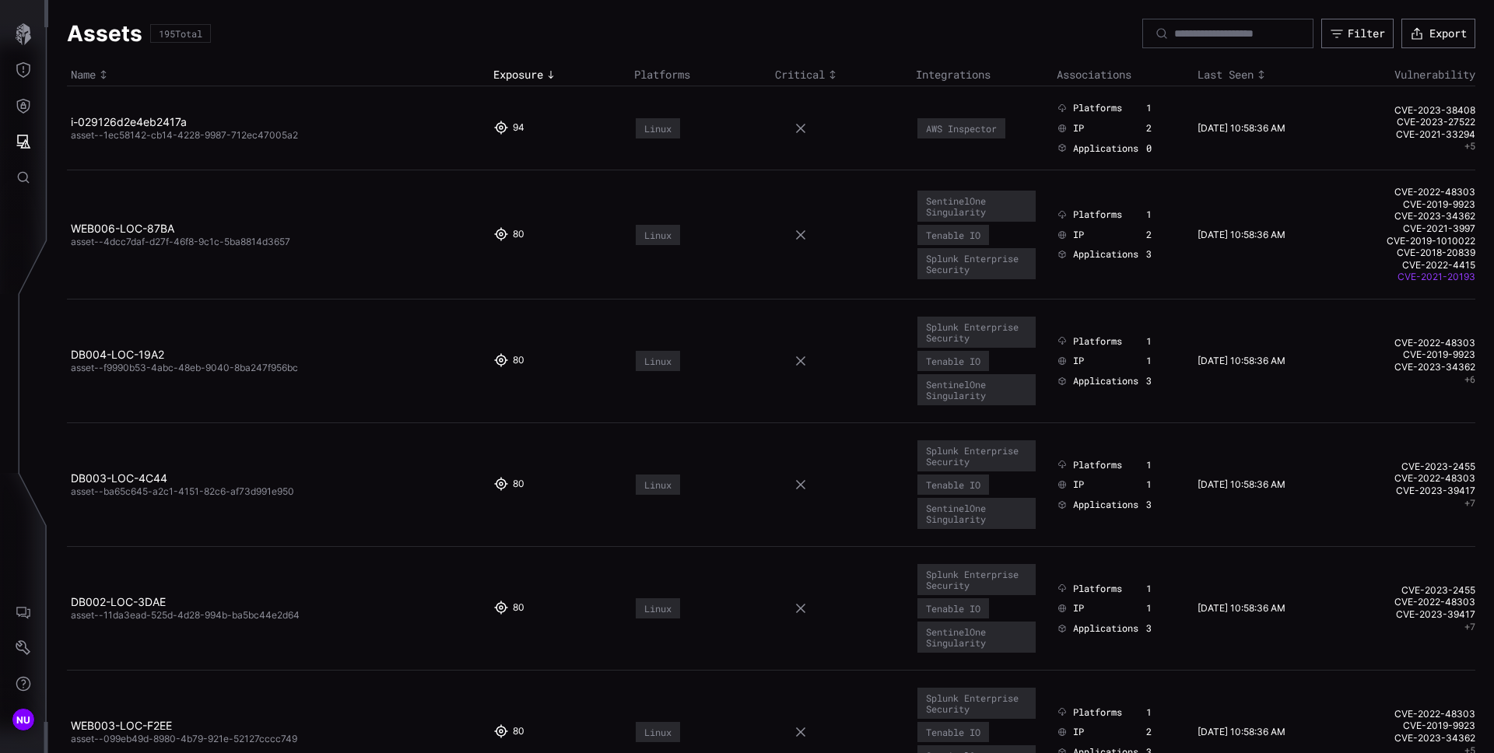
click at [1442, 272] on link "CVE-2021-20193" at bounding box center [1406, 277] width 137 height 12
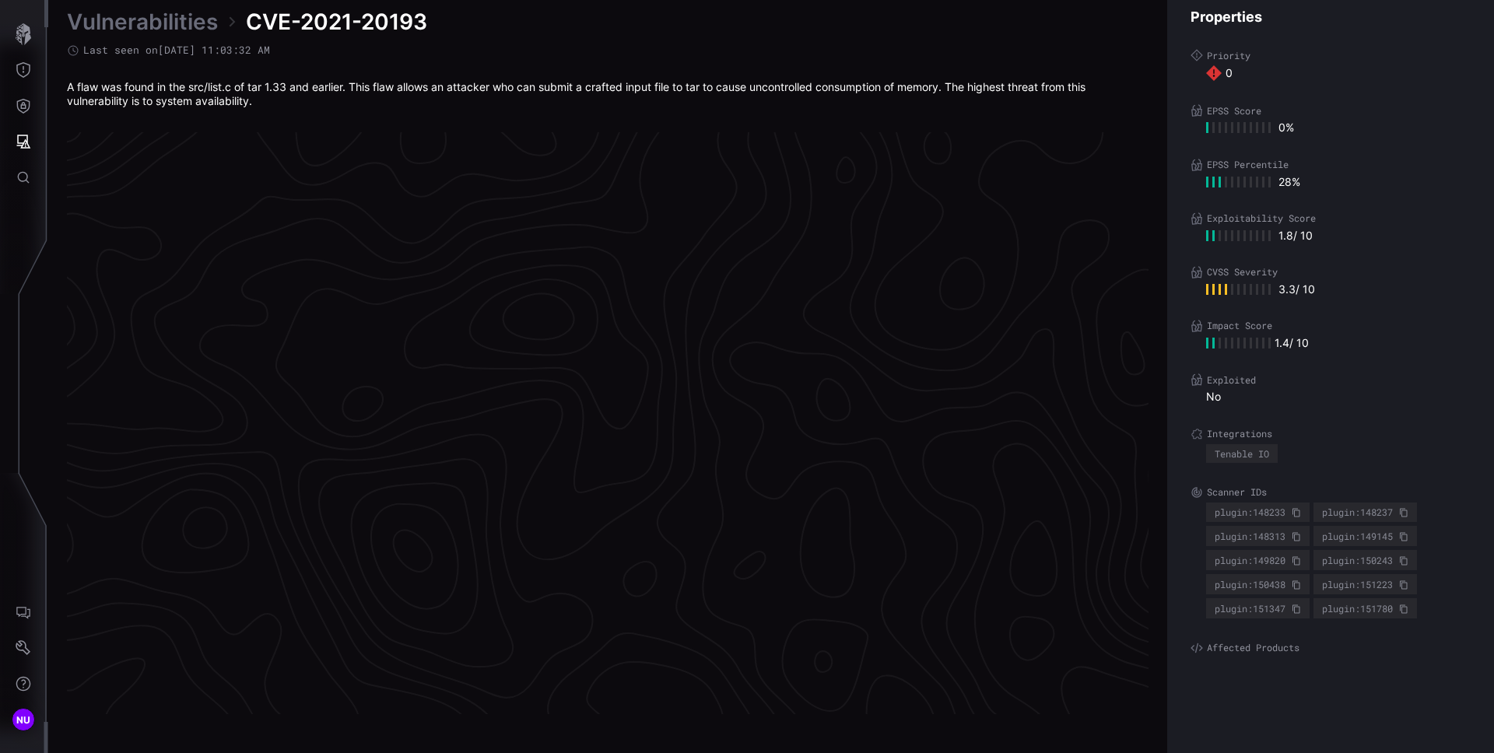
scroll to position [3216, 633]
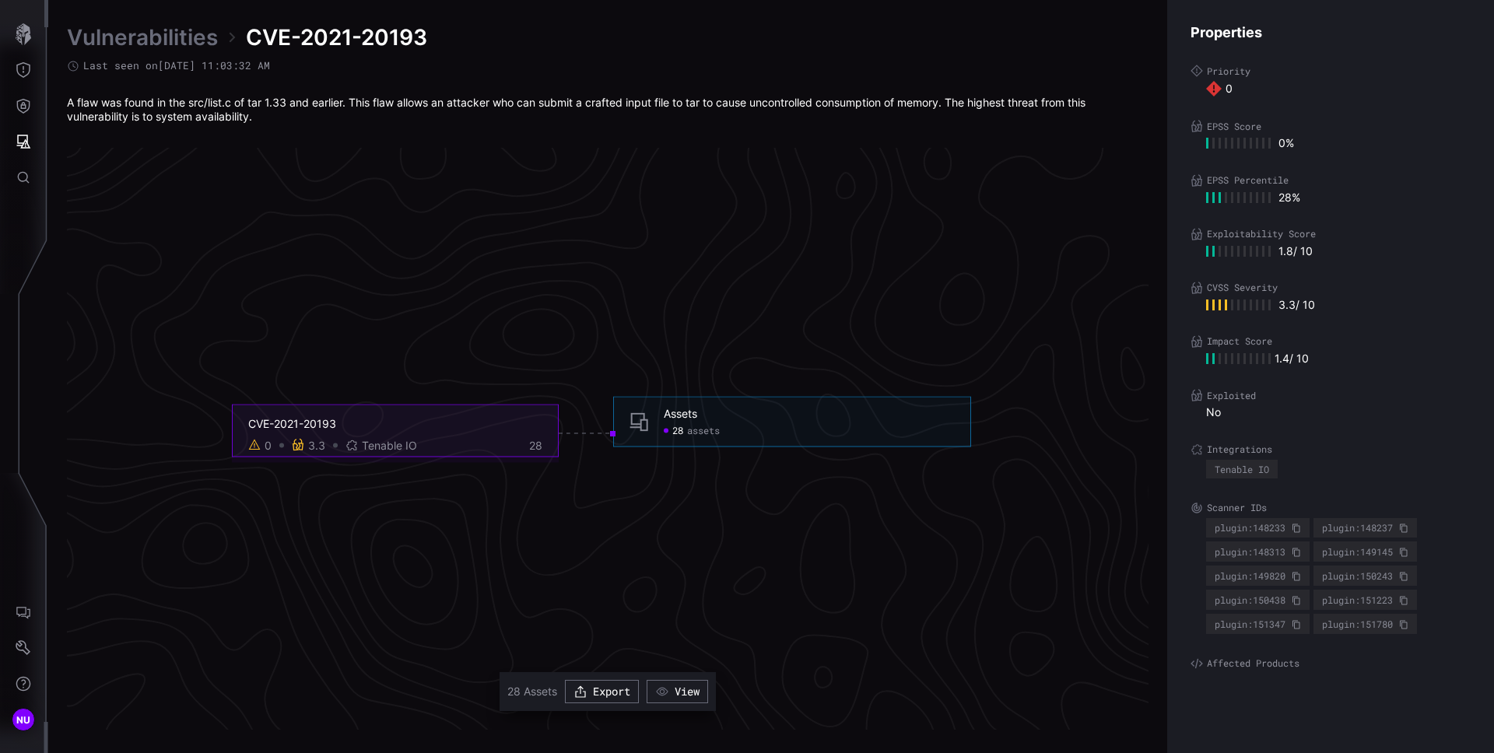
click at [924, 534] on icon "CVE-2021-20193 0 3.3 Tenable IO 28 Assets 28 assets Assets - 28 assets" at bounding box center [601, 433] width 2334 height 7002
click at [1362, 510] on label "Scanner IDs" at bounding box center [1330, 508] width 280 height 12
click at [1404, 531] on icon at bounding box center [1403, 528] width 9 height 9
click at [1413, 489] on div "Properties Priority 0 EPSS Score 0 % EPSS Percentile 28 % Exploitability Score …" at bounding box center [1330, 376] width 327 height 753
click at [1257, 471] on div "Tenable IO" at bounding box center [1242, 468] width 54 height 9
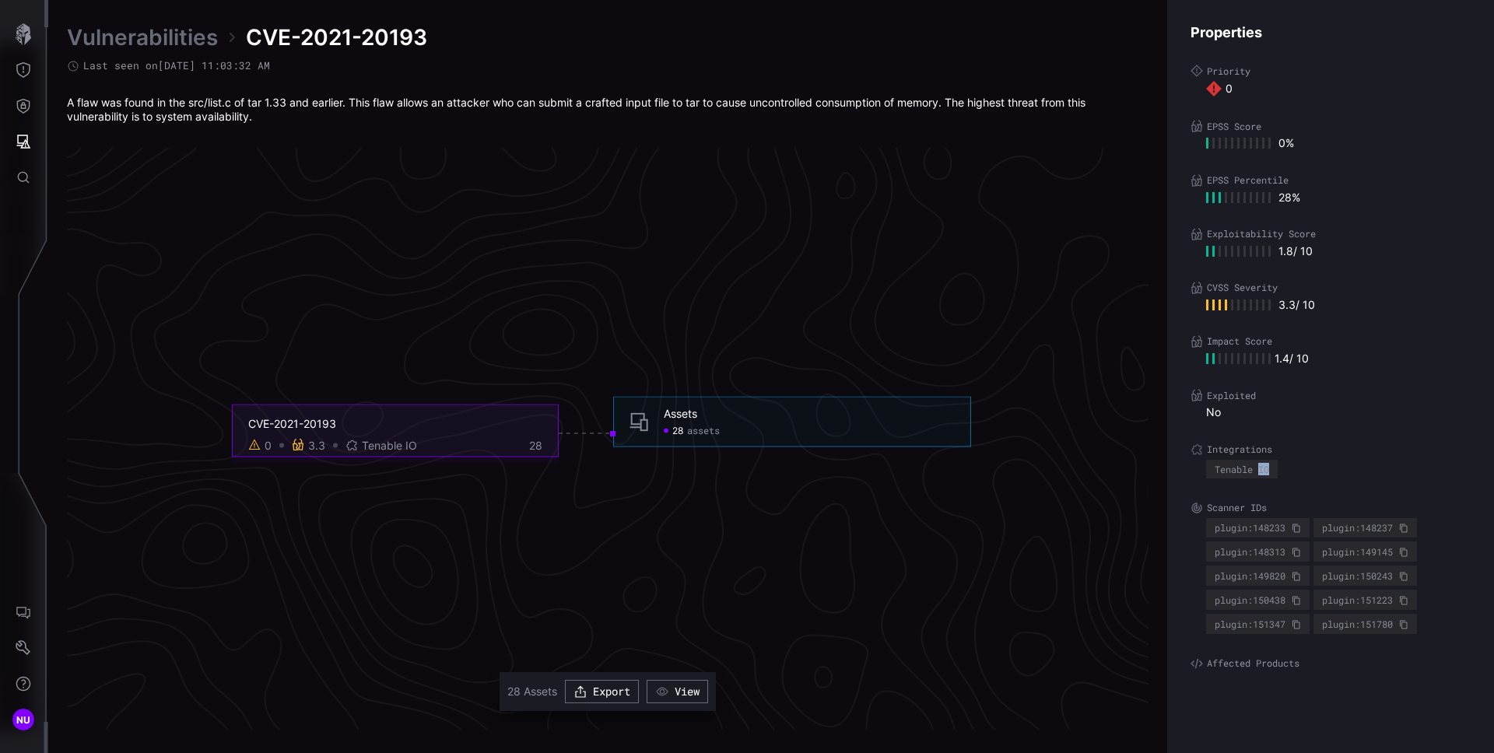
click at [1257, 471] on div "Tenable IO" at bounding box center [1242, 468] width 54 height 9
click at [1257, 528] on div "plugin:148233" at bounding box center [1258, 528] width 86 height 11
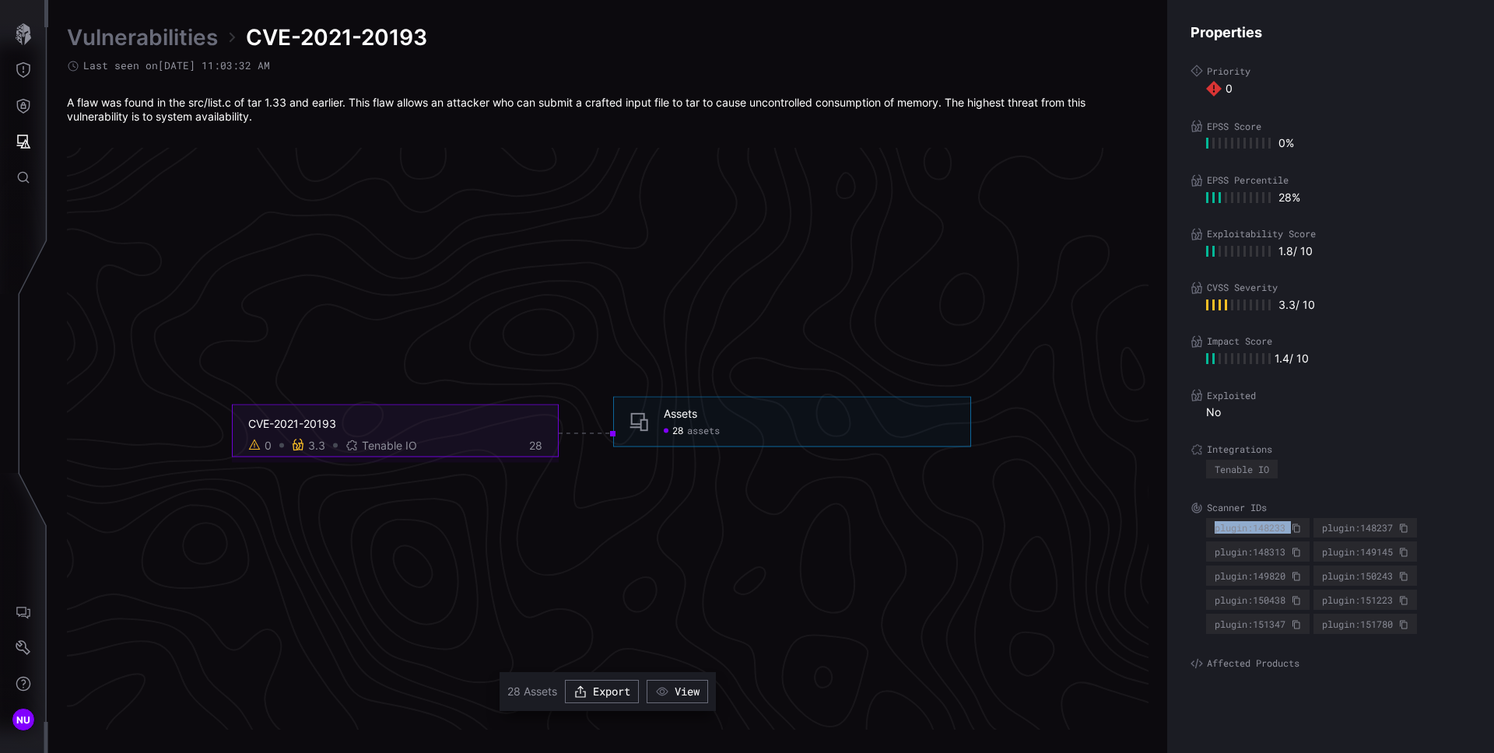
copy div "plugin:148233"
click at [1300, 526] on icon at bounding box center [1296, 528] width 8 height 9
